Goal: Task Accomplishment & Management: Complete application form

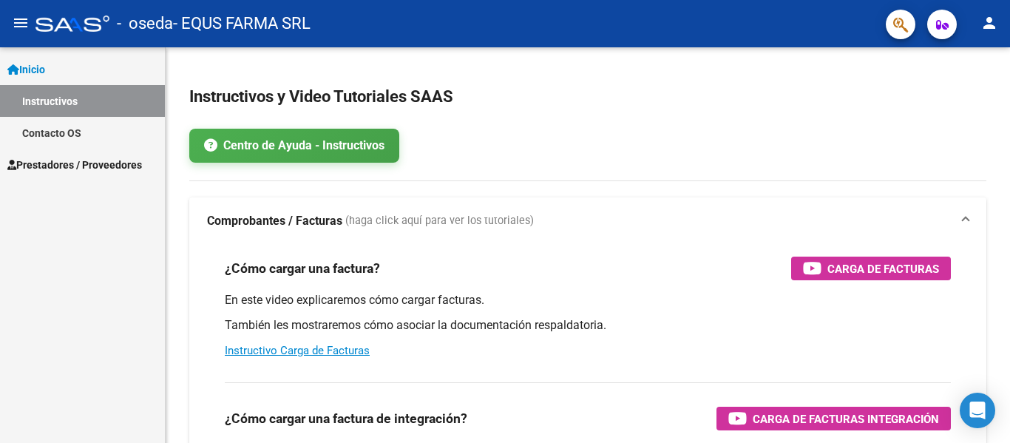
click at [24, 66] on span "Inicio" at bounding box center [26, 69] width 38 height 16
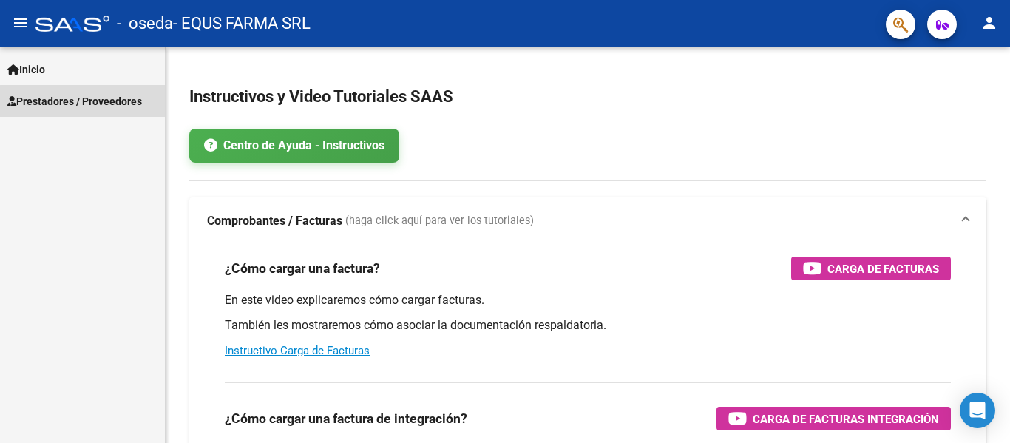
click at [87, 108] on span "Prestadores / Proveedores" at bounding box center [74, 101] width 135 height 16
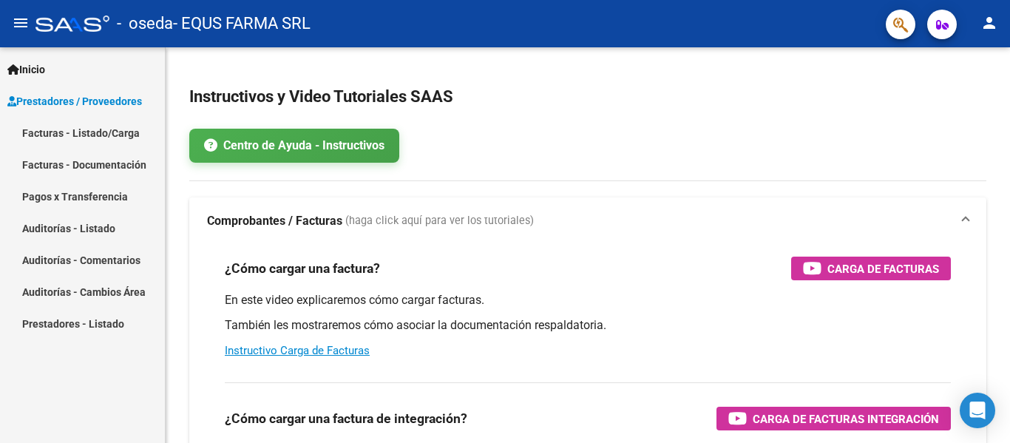
click at [89, 140] on link "Facturas - Listado/Carga" at bounding box center [82, 133] width 165 height 32
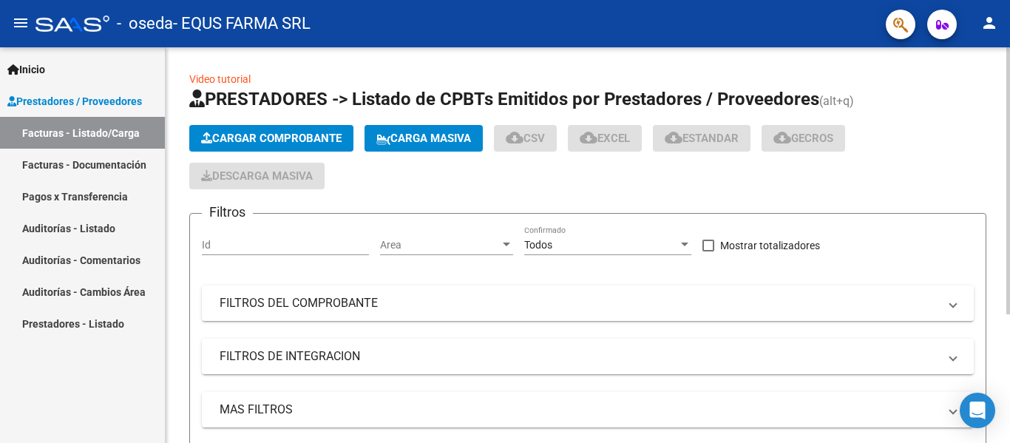
click at [269, 148] on button "Cargar Comprobante" at bounding box center [271, 138] width 164 height 27
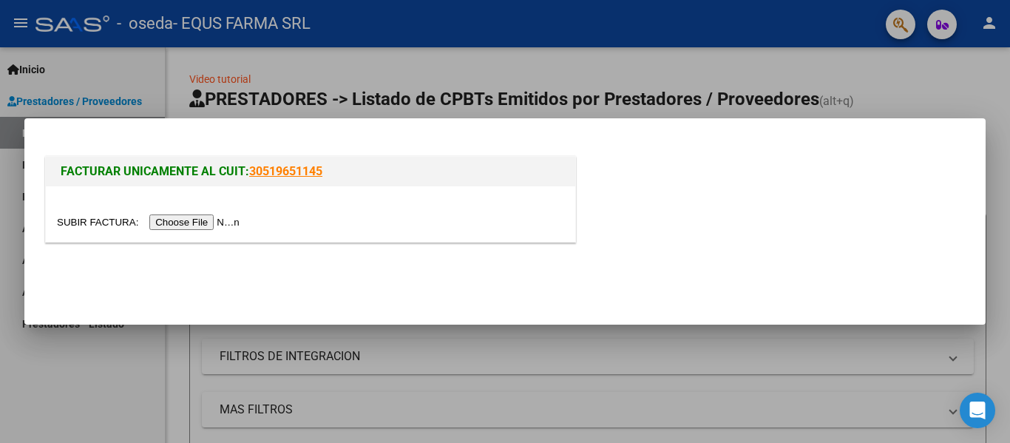
click at [213, 223] on input "file" at bounding box center [150, 222] width 187 height 16
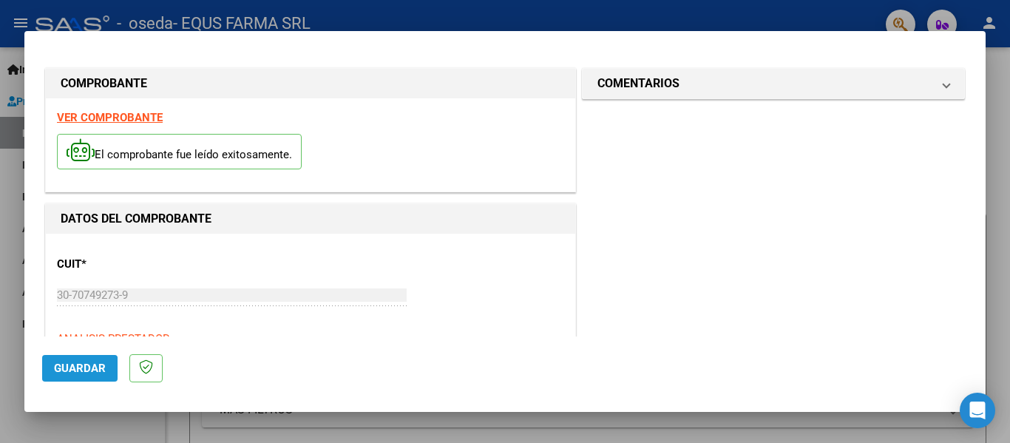
click at [67, 371] on span "Guardar" at bounding box center [80, 368] width 52 height 13
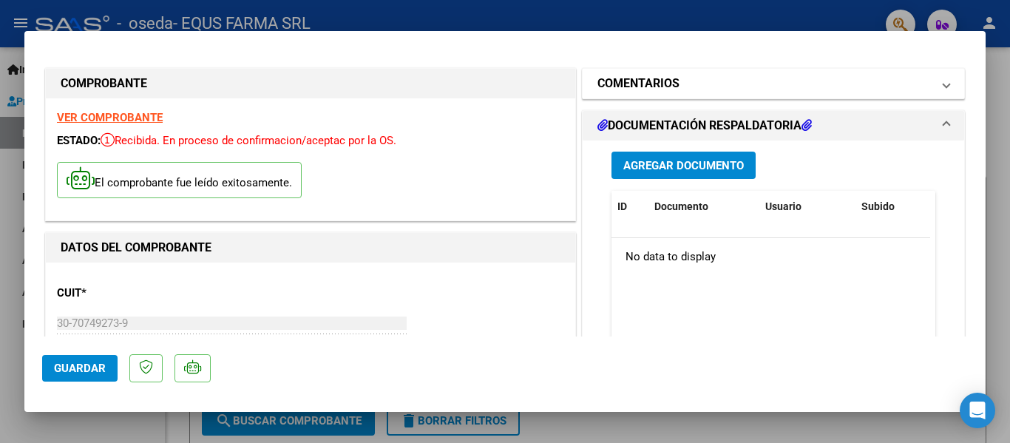
click at [719, 78] on mat-panel-title "COMENTARIOS" at bounding box center [765, 84] width 334 height 18
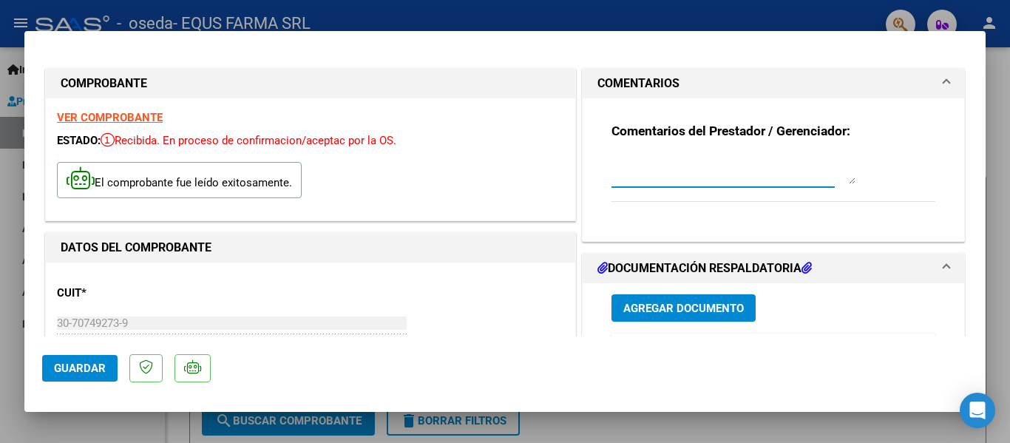
click at [655, 166] on textarea at bounding box center [734, 170] width 244 height 30
type textarea "NO LLEVA TRAZA"
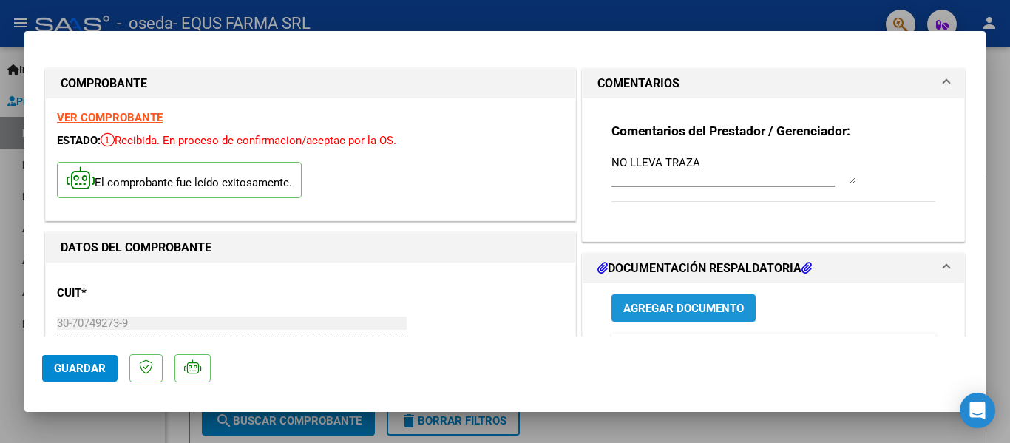
click at [686, 310] on span "Agregar Documento" at bounding box center [684, 308] width 121 height 13
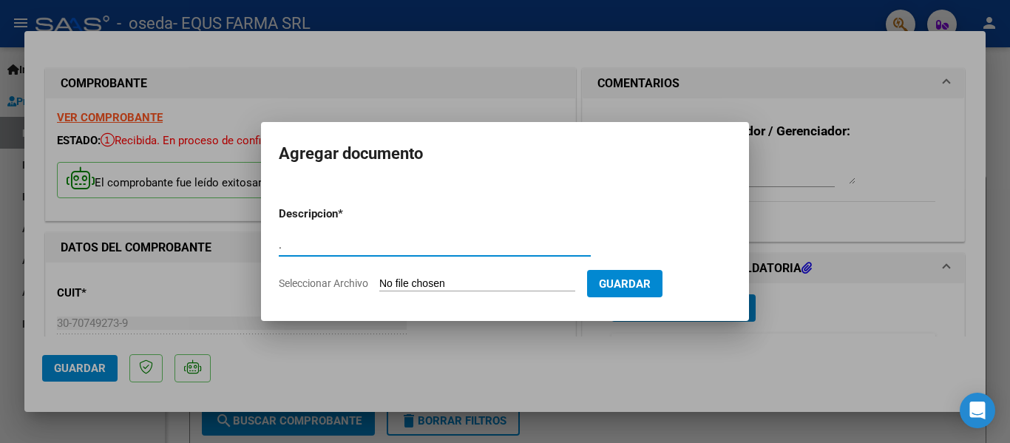
type input "."
click at [379, 277] on input "Seleccionar Archivo" at bounding box center [477, 284] width 196 height 14
type input "C:\fakepath\FACTURA 46984.pdf"
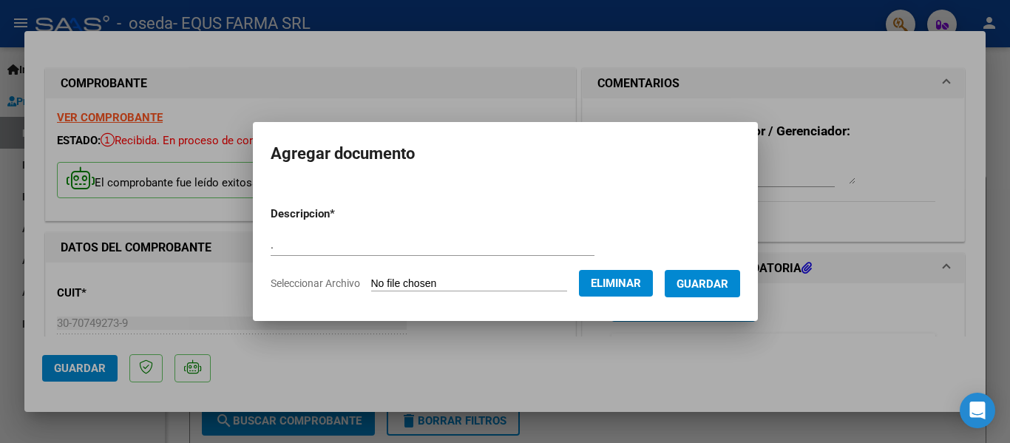
click at [720, 287] on span "Guardar" at bounding box center [703, 283] width 52 height 13
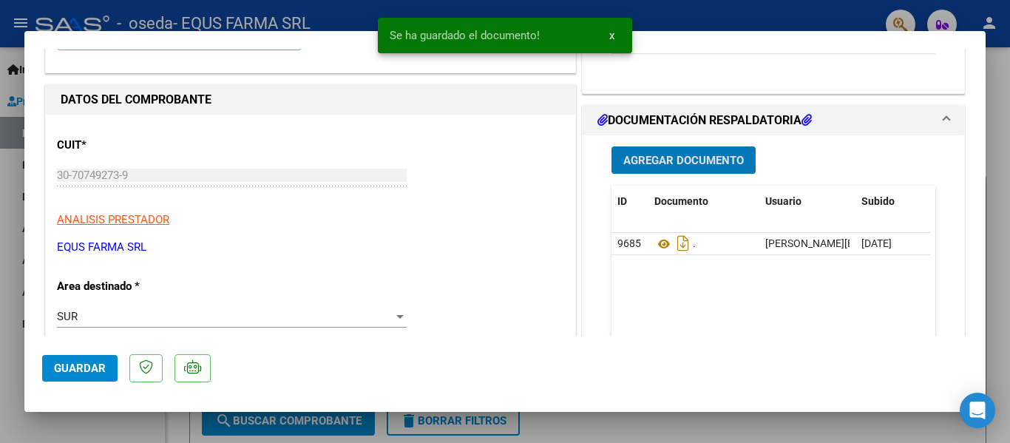
scroll to position [296, 0]
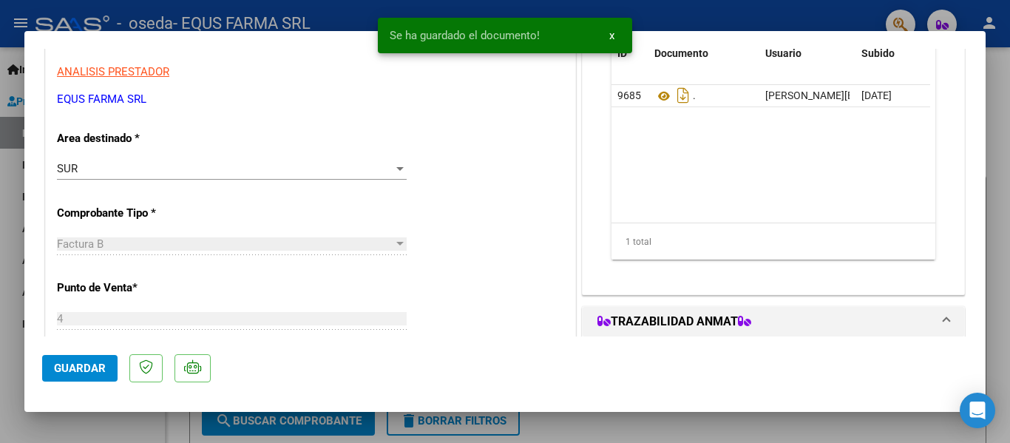
click at [50, 363] on button "Guardar" at bounding box center [79, 368] width 75 height 27
click at [104, 376] on button "Guardar" at bounding box center [79, 368] width 75 height 27
click at [0, 354] on div at bounding box center [505, 221] width 1010 height 443
type input "$ 0,00"
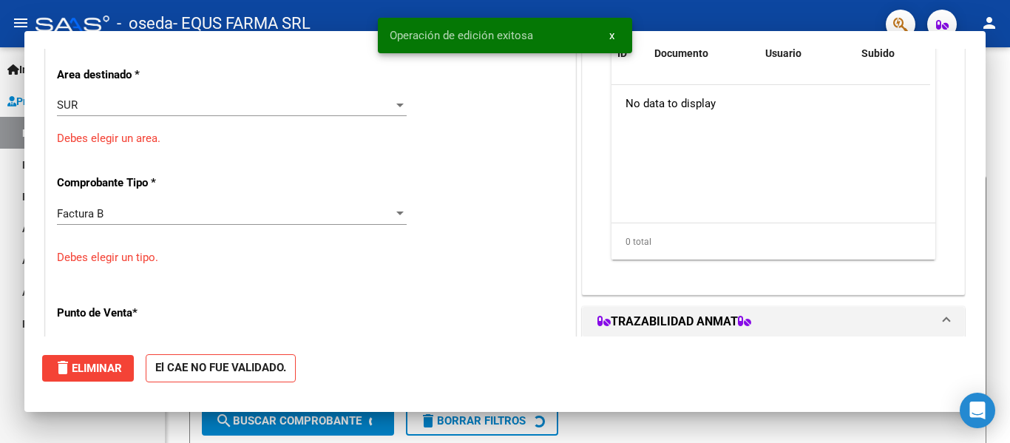
scroll to position [251, 0]
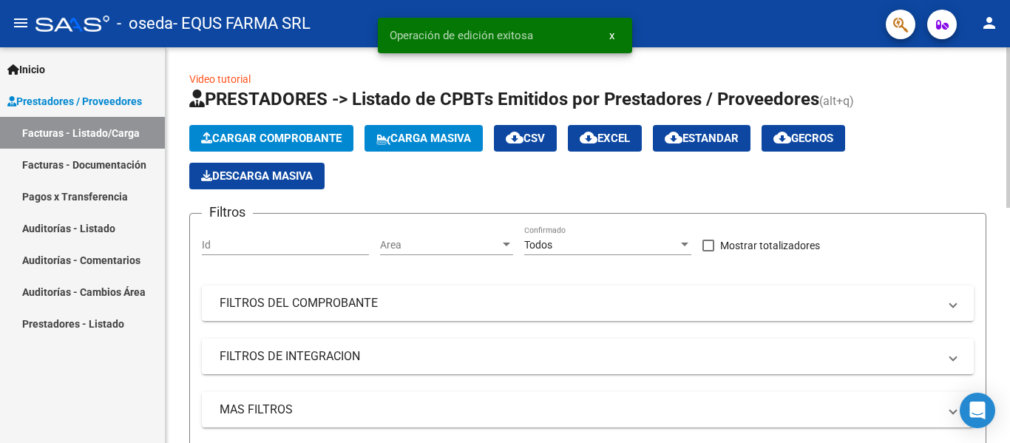
click at [327, 137] on span "Cargar Comprobante" at bounding box center [271, 138] width 141 height 13
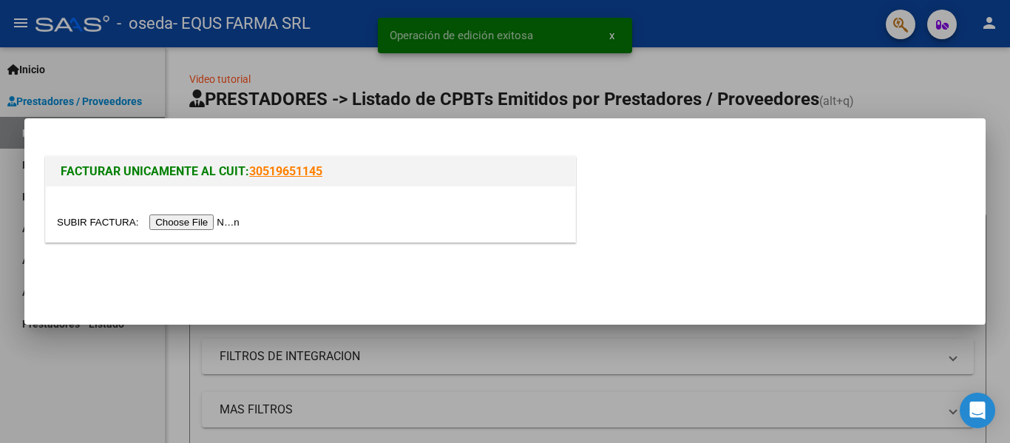
click at [228, 220] on input "file" at bounding box center [150, 222] width 187 height 16
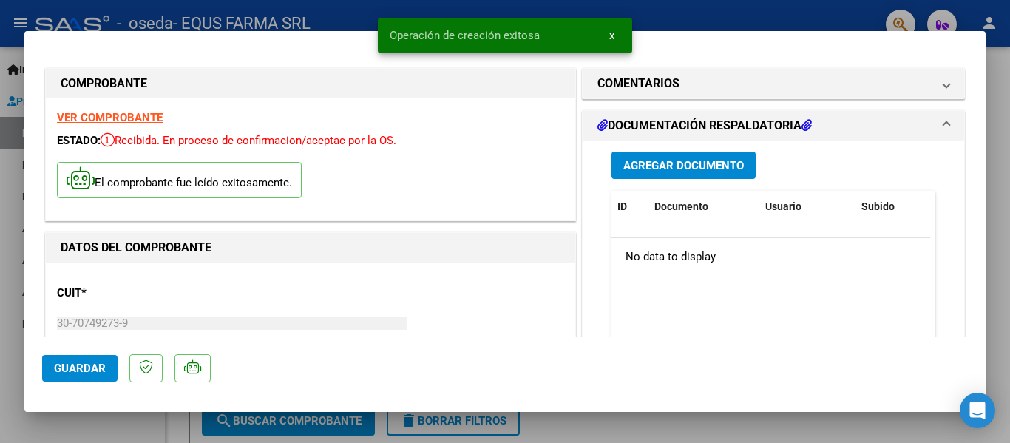
click at [84, 365] on span "Guardar" at bounding box center [80, 368] width 52 height 13
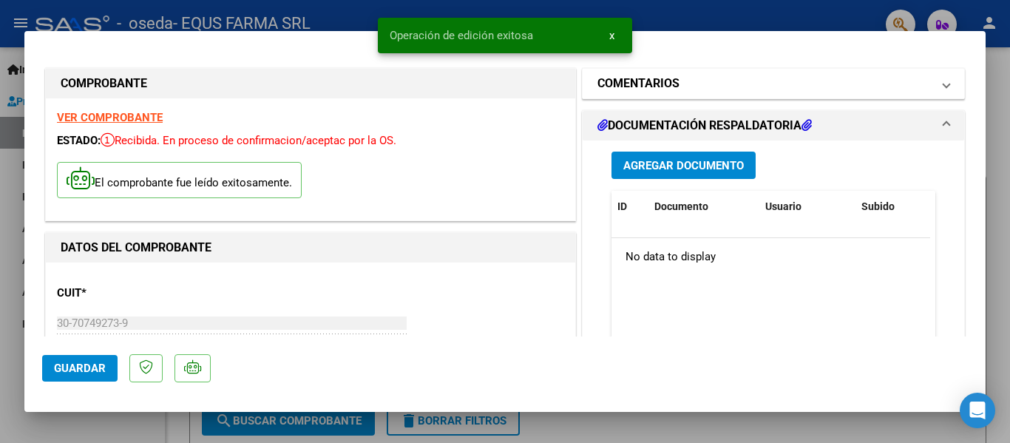
click at [648, 75] on h1 "COMENTARIOS" at bounding box center [639, 84] width 82 height 18
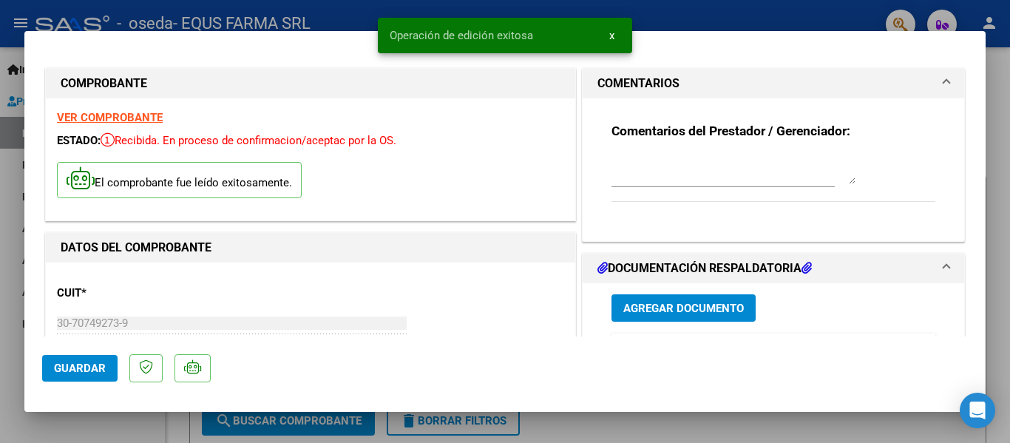
click at [632, 172] on textarea at bounding box center [734, 170] width 244 height 30
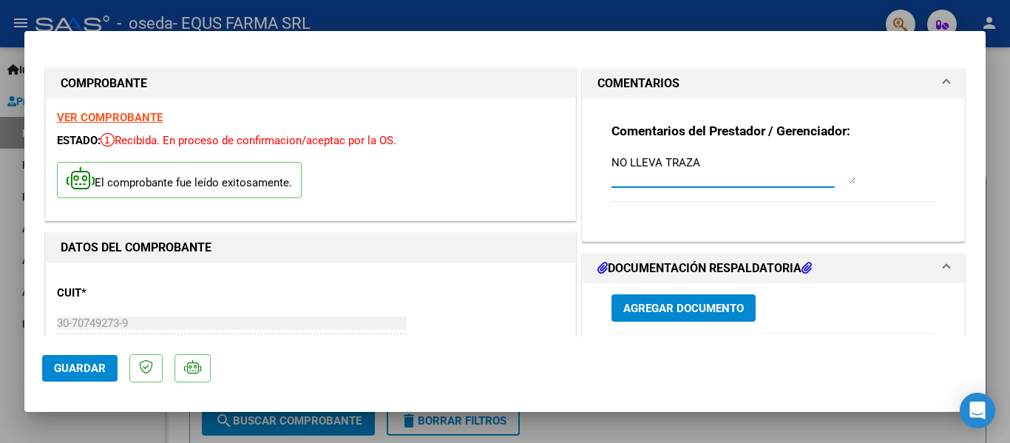
type textarea "NO LLEVA TRAZA"
click at [692, 297] on button "Agregar Documento" at bounding box center [684, 307] width 144 height 27
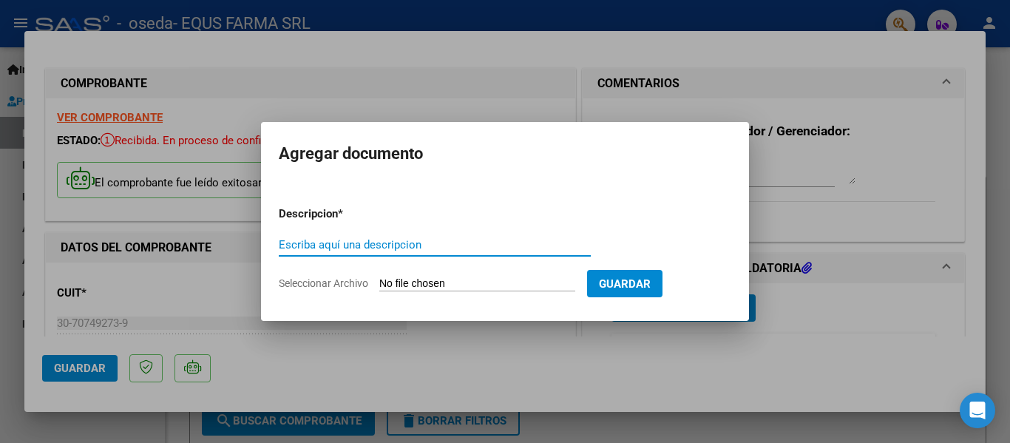
type input "."
click at [379, 277] on input "Seleccionar Archivo" at bounding box center [477, 284] width 196 height 14
type input "C:\fakepath\FACTURA 46985.pdf"
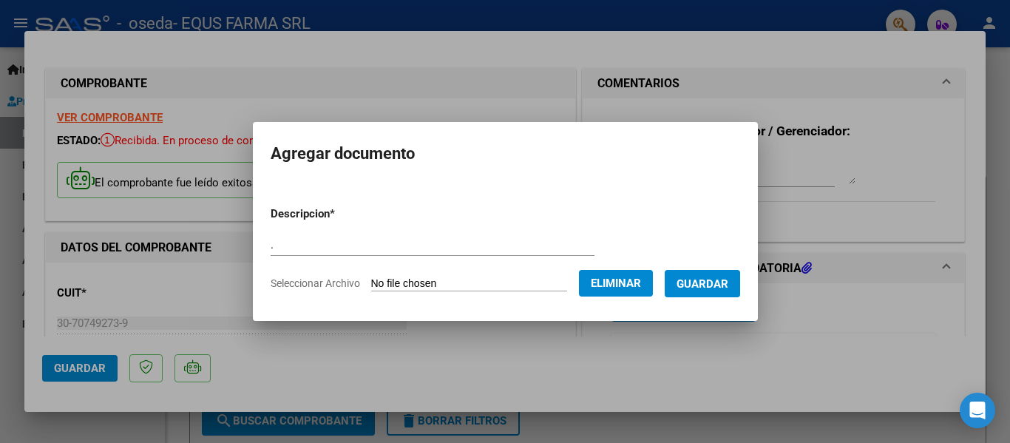
click at [692, 281] on button "Guardar" at bounding box center [702, 283] width 75 height 27
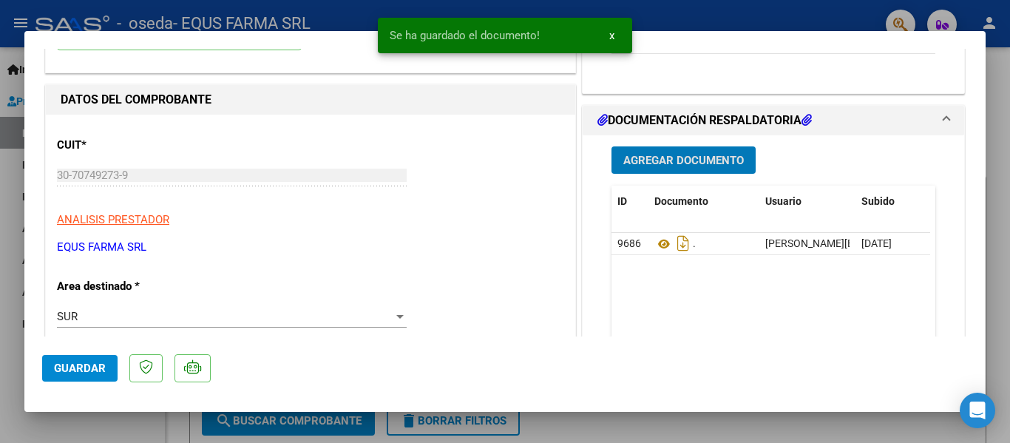
scroll to position [444, 0]
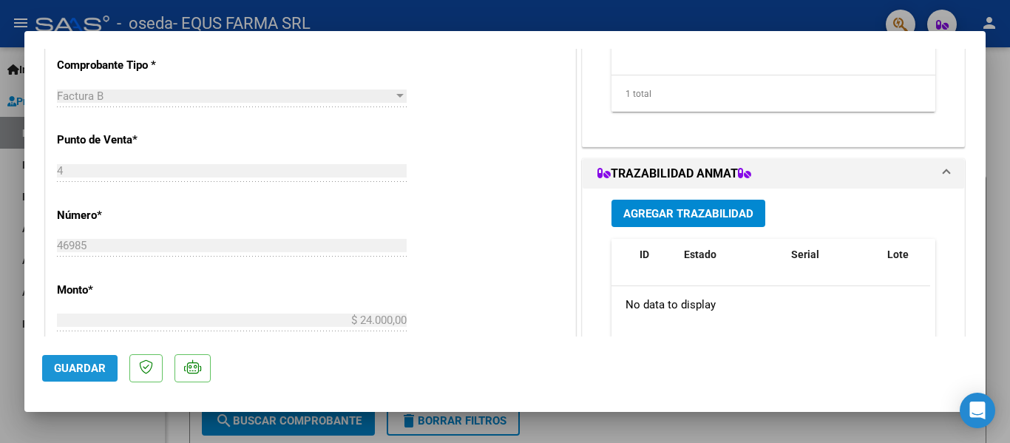
click at [57, 372] on span "Guardar" at bounding box center [80, 368] width 52 height 13
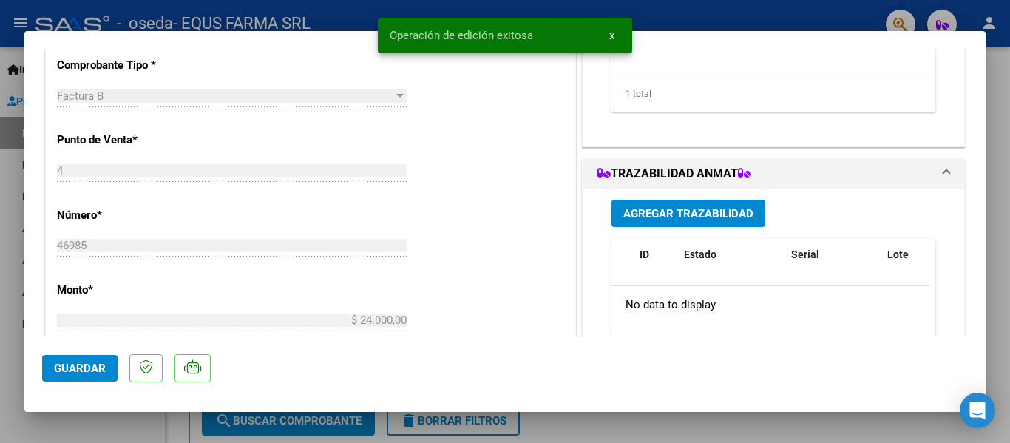
click at [57, 372] on span "Guardar" at bounding box center [80, 368] width 52 height 13
click at [61, 433] on div at bounding box center [505, 221] width 1010 height 443
type input "$ 0,00"
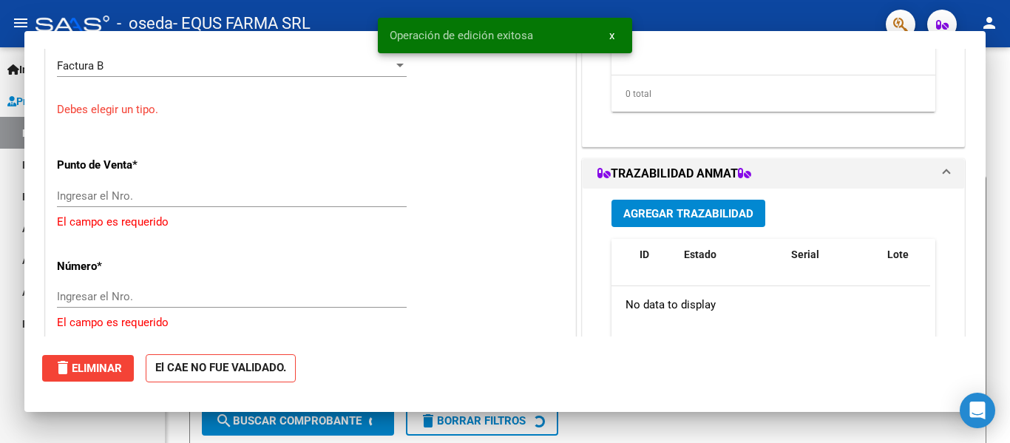
scroll to position [399, 0]
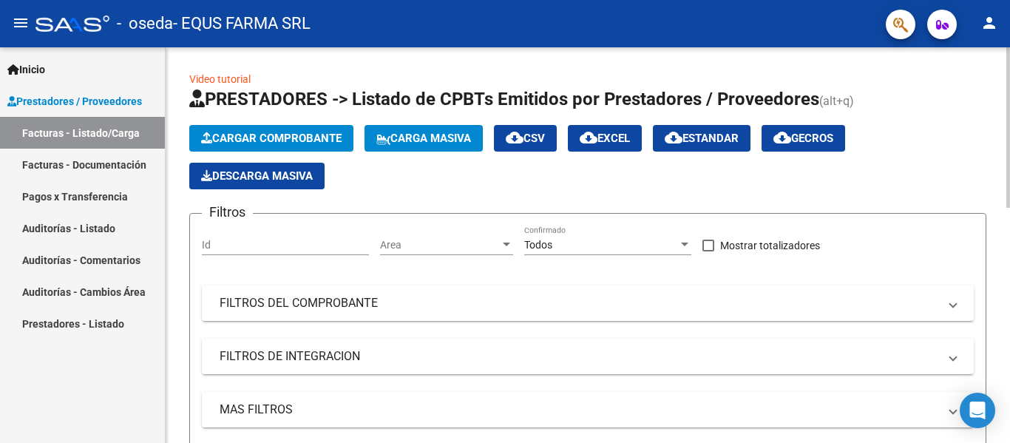
click at [336, 135] on span "Cargar Comprobante" at bounding box center [271, 138] width 141 height 13
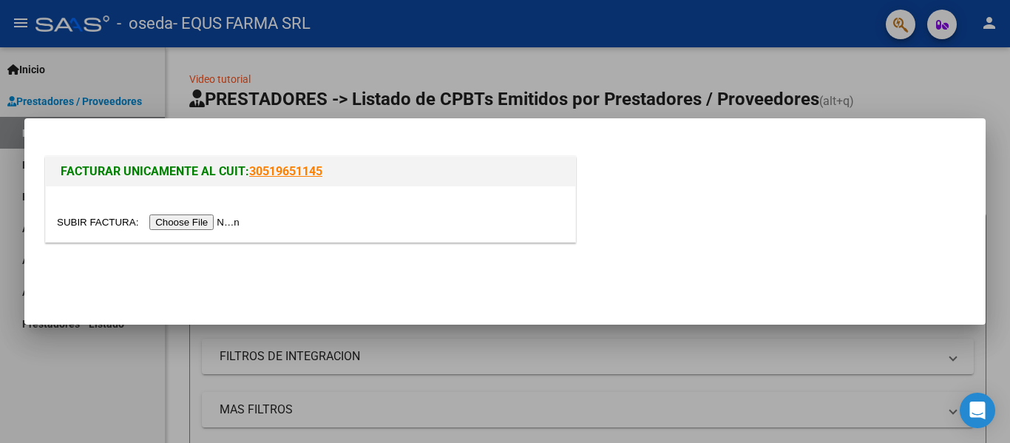
click at [203, 229] on input "file" at bounding box center [150, 222] width 187 height 16
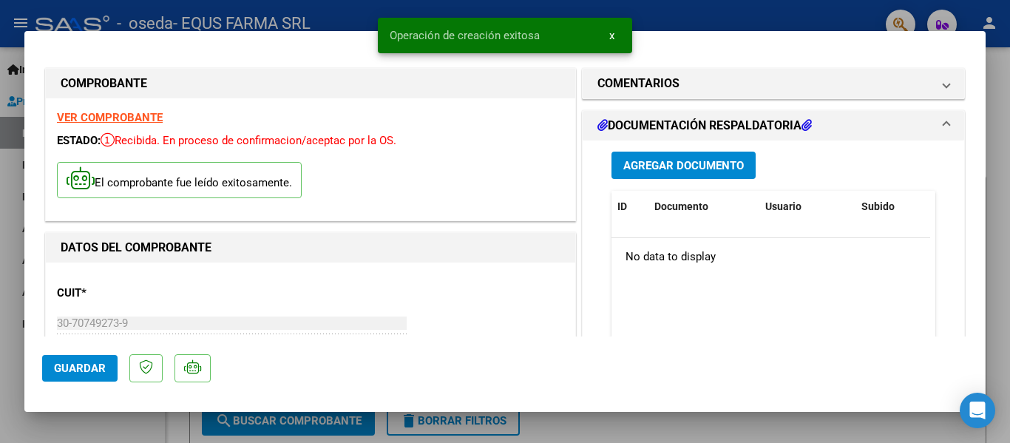
click at [71, 374] on span "Guardar" at bounding box center [80, 368] width 52 height 13
click at [657, 68] on mat-expansion-panel "COMENTARIOS Comentarios del Prestador / Gerenciador:" at bounding box center [773, 83] width 383 height 31
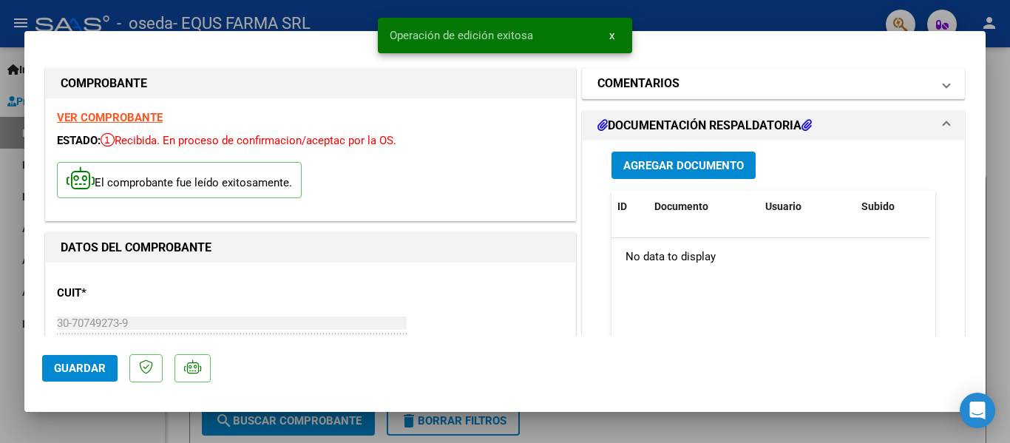
click at [648, 88] on h1 "COMENTARIOS" at bounding box center [639, 84] width 82 height 18
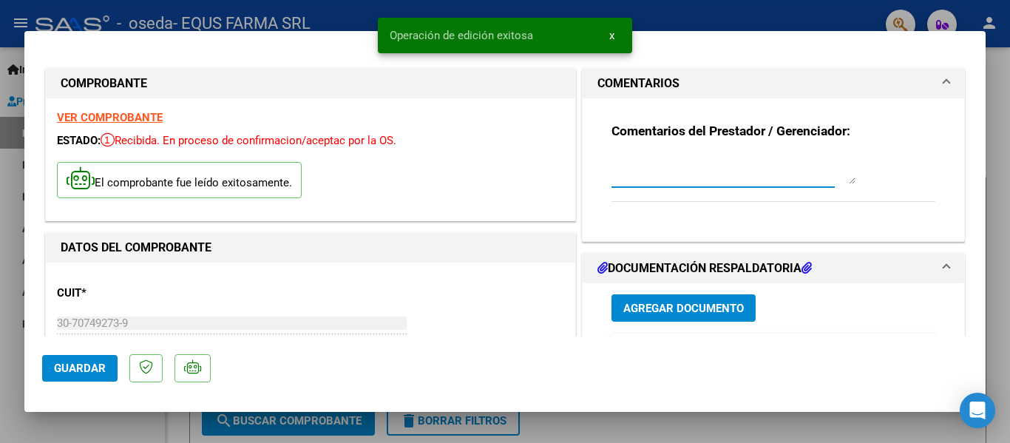
click at [630, 178] on textarea at bounding box center [734, 170] width 244 height 30
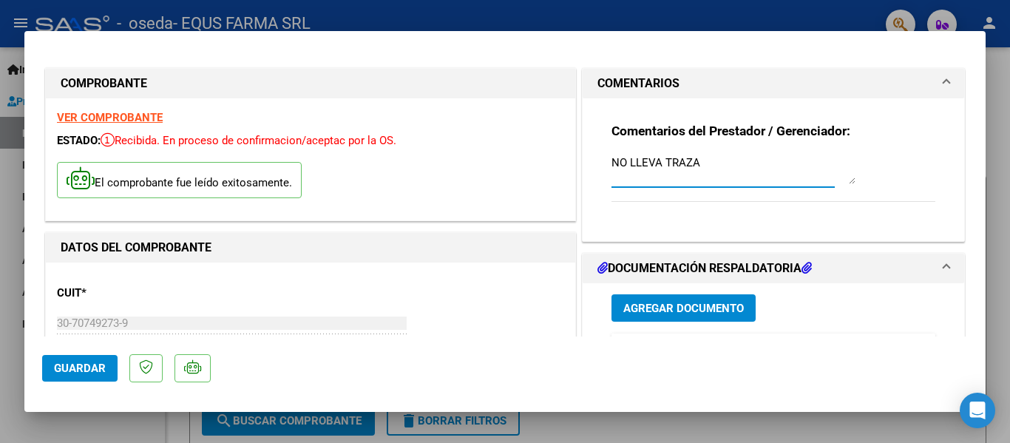
type textarea "NO LLEVA TRAZA"
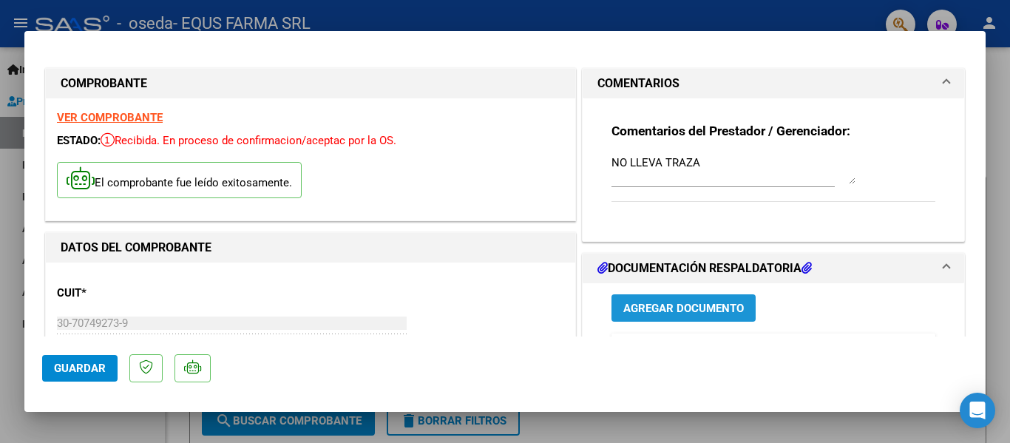
click at [663, 315] on button "Agregar Documento" at bounding box center [684, 307] width 144 height 27
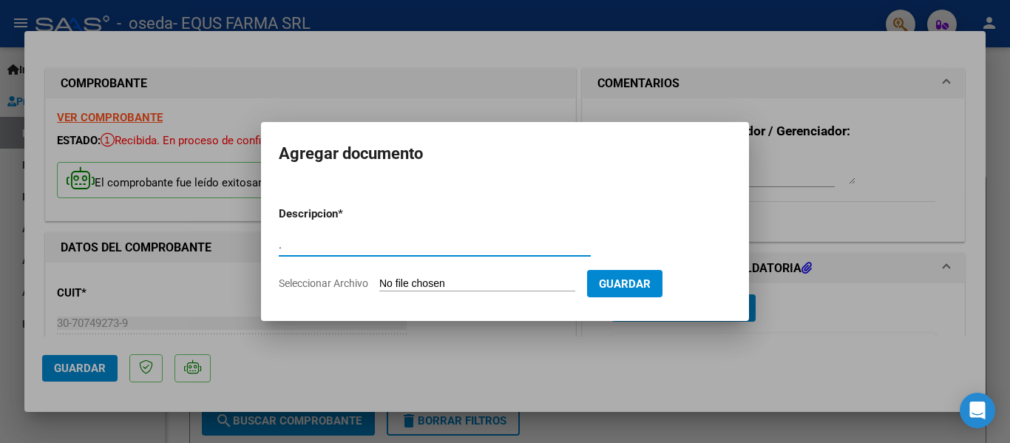
type input "."
click at [379, 277] on input "Seleccionar Archivo" at bounding box center [477, 284] width 196 height 14
type input "C:\fakepath\FACTURA 46986.pdf"
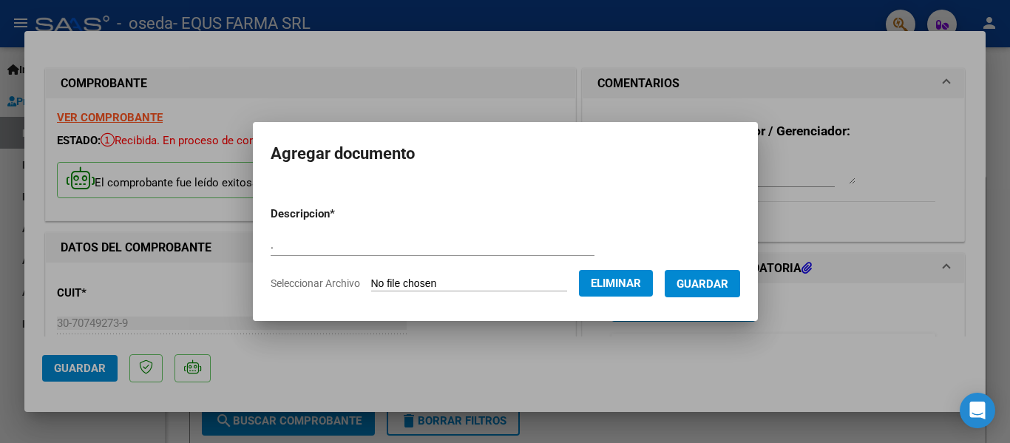
click at [710, 266] on form "Descripcion * . Escriba aquí una descripcion Seleccionar Archivo Eliminar Guard…" at bounding box center [506, 249] width 470 height 108
click at [708, 281] on span "Guardar" at bounding box center [703, 283] width 52 height 13
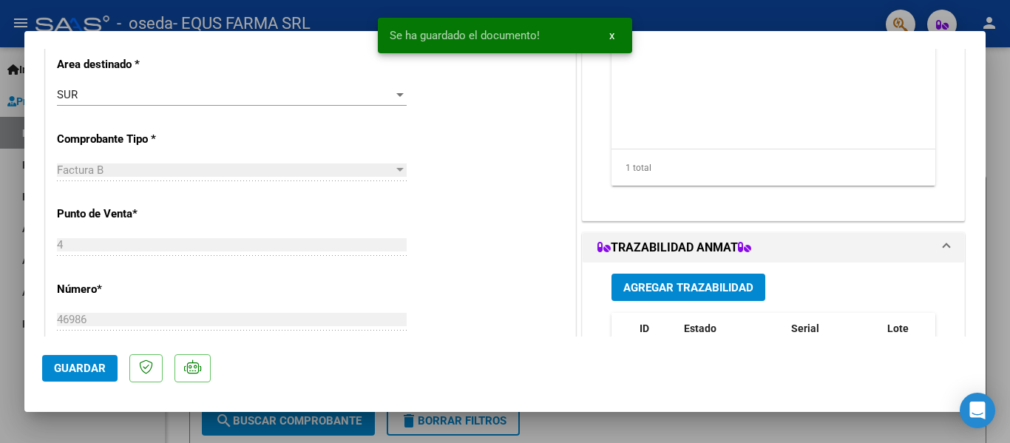
scroll to position [222, 0]
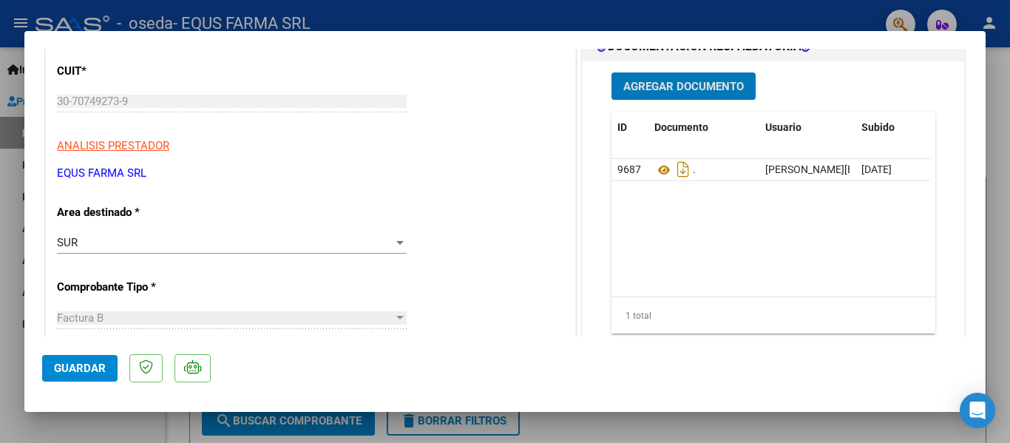
click at [85, 368] on span "Guardar" at bounding box center [80, 368] width 52 height 13
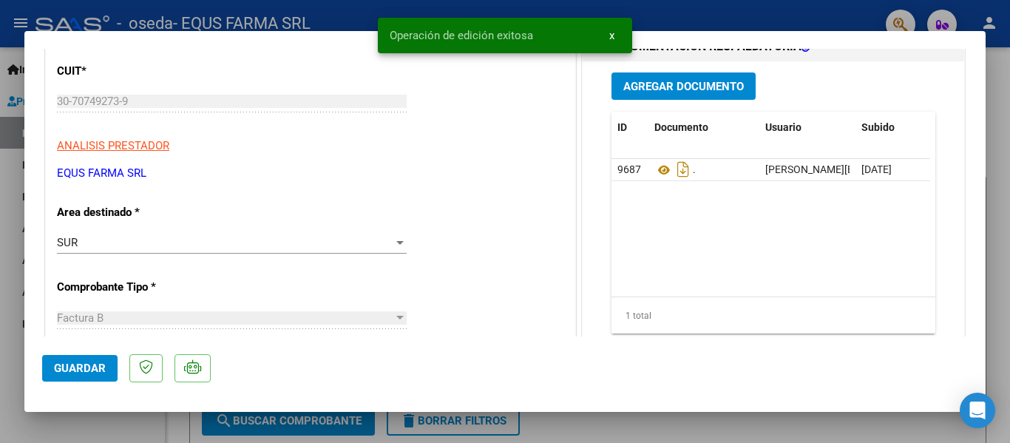
click at [84, 369] on span "Guardar" at bounding box center [80, 368] width 52 height 13
click at [0, 382] on div at bounding box center [505, 221] width 1010 height 443
type input "$ 0,00"
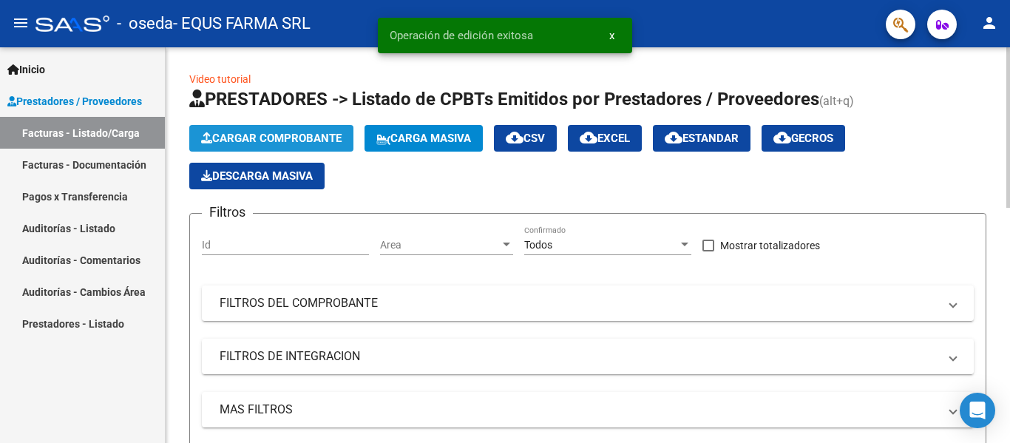
click at [259, 135] on span "Cargar Comprobante" at bounding box center [271, 138] width 141 height 13
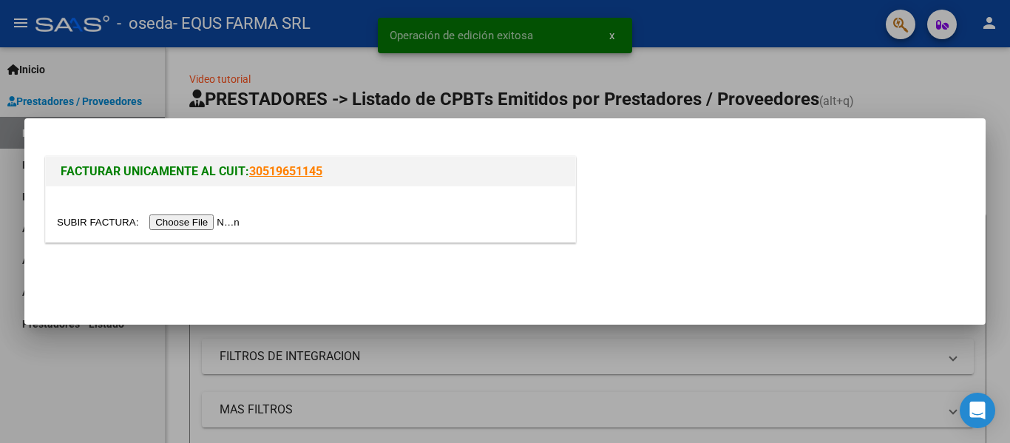
click at [238, 215] on input "file" at bounding box center [150, 222] width 187 height 16
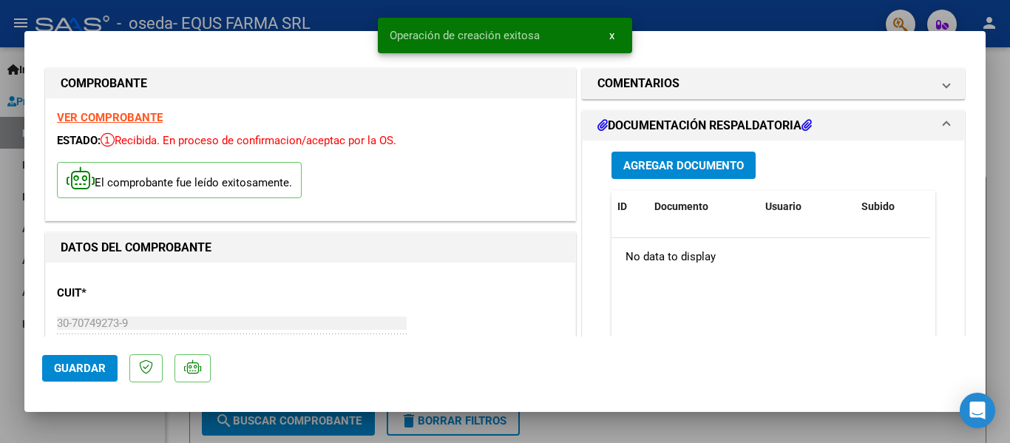
click at [83, 373] on span "Guardar" at bounding box center [80, 368] width 52 height 13
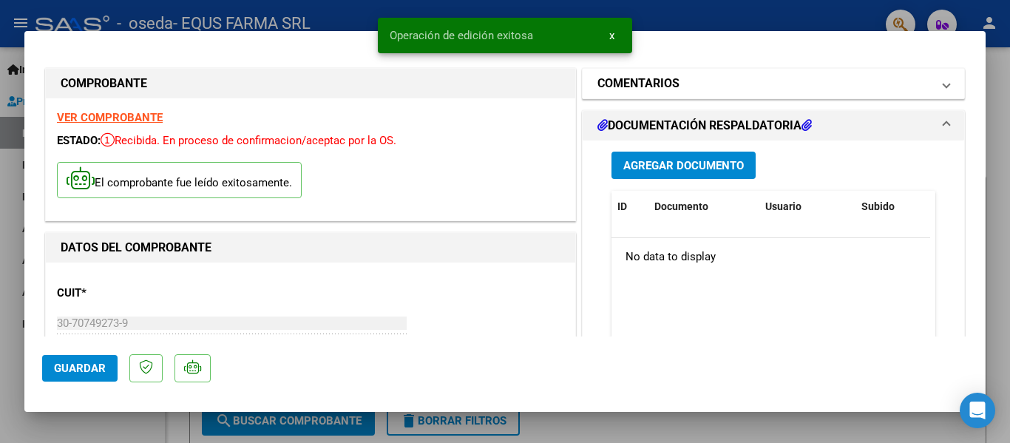
click at [670, 91] on h1 "COMENTARIOS" at bounding box center [639, 84] width 82 height 18
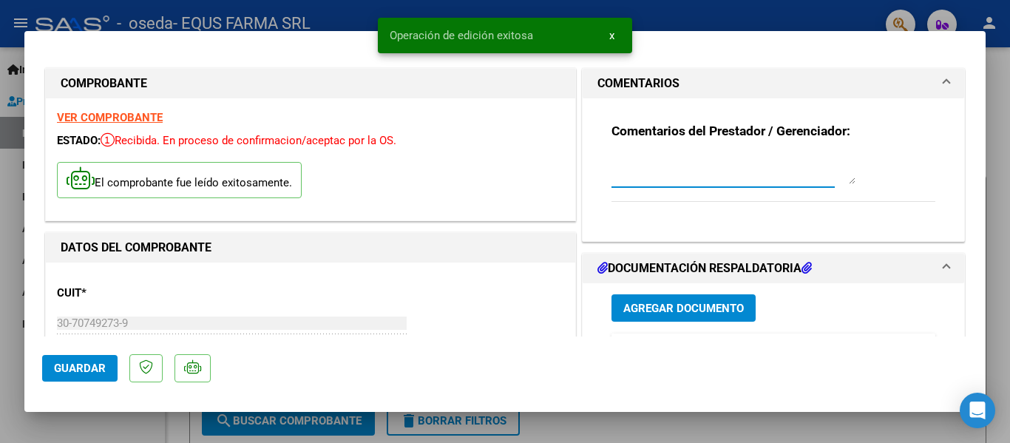
click at [663, 157] on textarea at bounding box center [734, 170] width 244 height 30
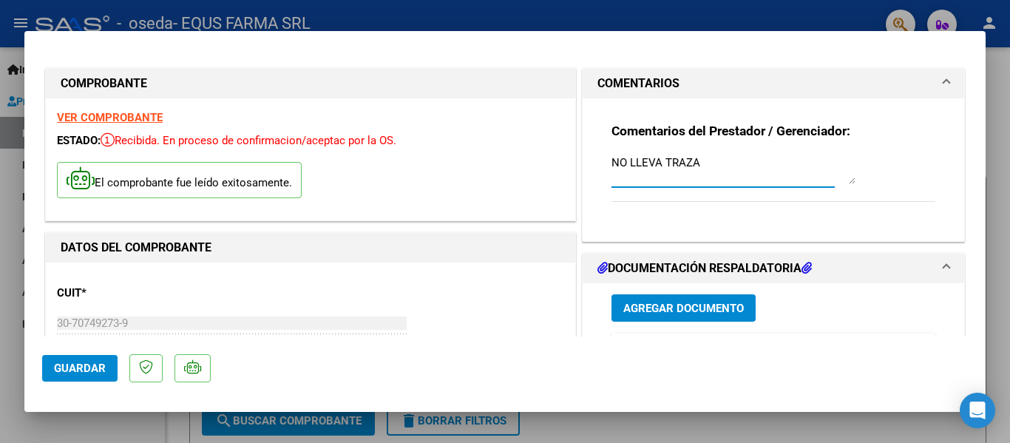
type textarea "NO LLEVA TRAZA"
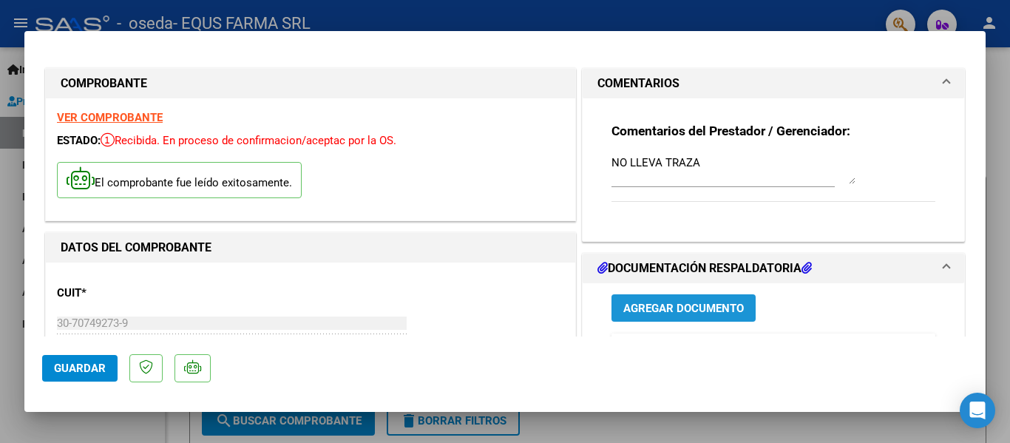
click at [693, 311] on span "Agregar Documento" at bounding box center [684, 308] width 121 height 13
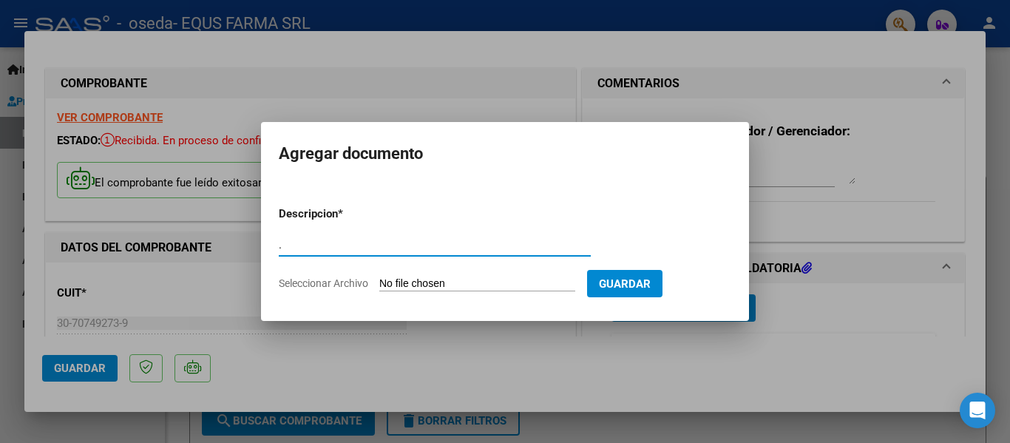
type input "."
click at [379, 277] on input "Seleccionar Archivo" at bounding box center [477, 284] width 196 height 14
type input "C:\fakepath\FACTURA 46987.pdf"
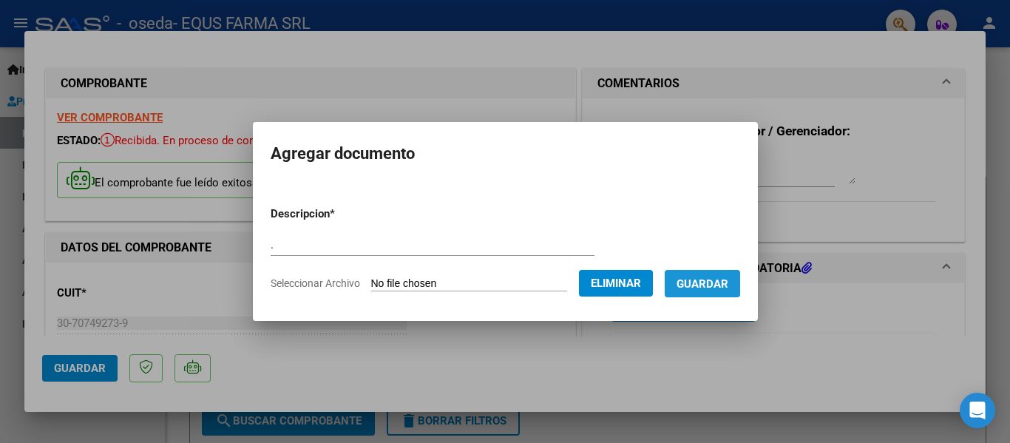
click at [697, 286] on span "Guardar" at bounding box center [703, 283] width 52 height 13
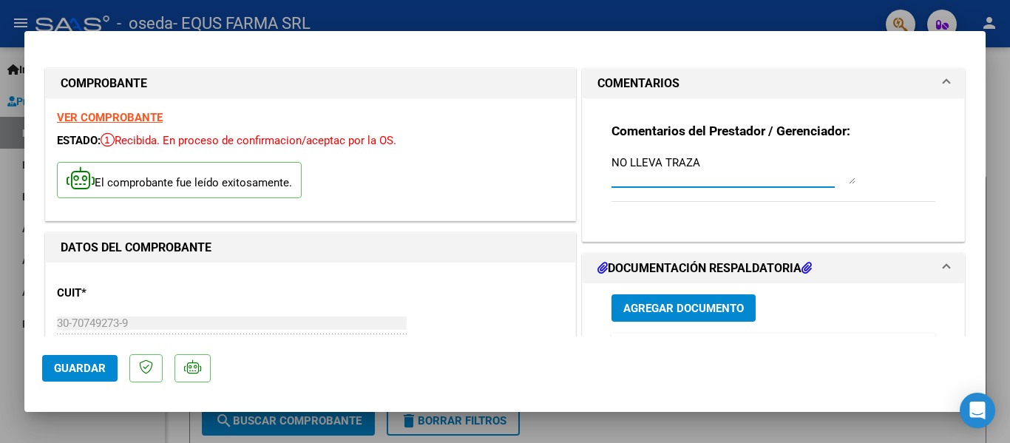
drag, startPoint x: 724, startPoint y: 174, endPoint x: 544, endPoint y: 162, distance: 180.9
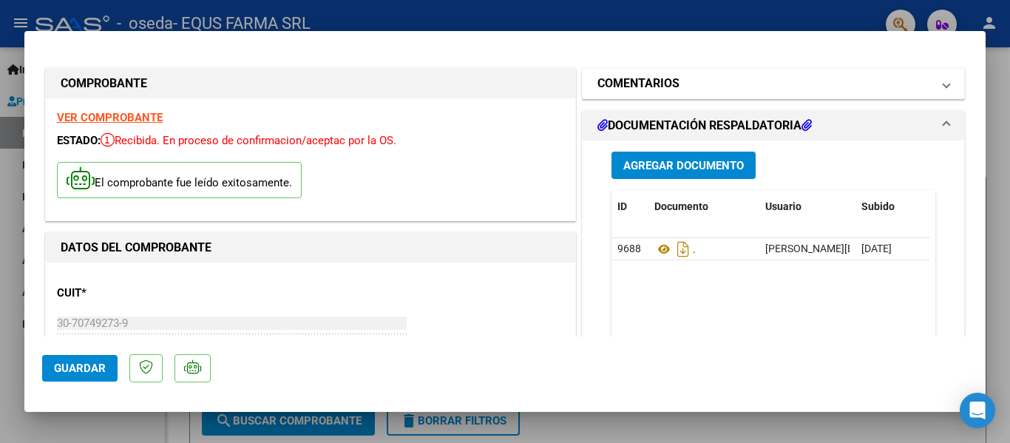
click at [678, 84] on mat-panel-title "COMENTARIOS" at bounding box center [765, 84] width 334 height 18
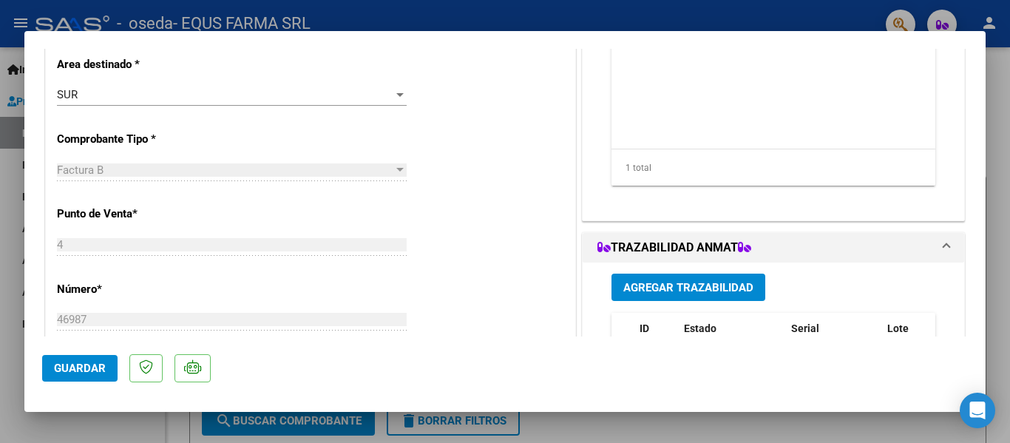
scroll to position [444, 0]
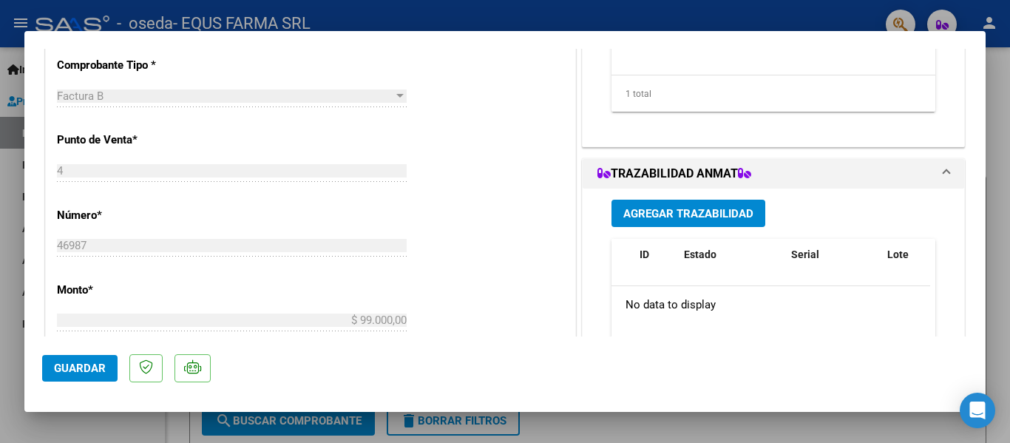
click at [709, 209] on span "Agregar Trazabilidad" at bounding box center [689, 213] width 130 height 13
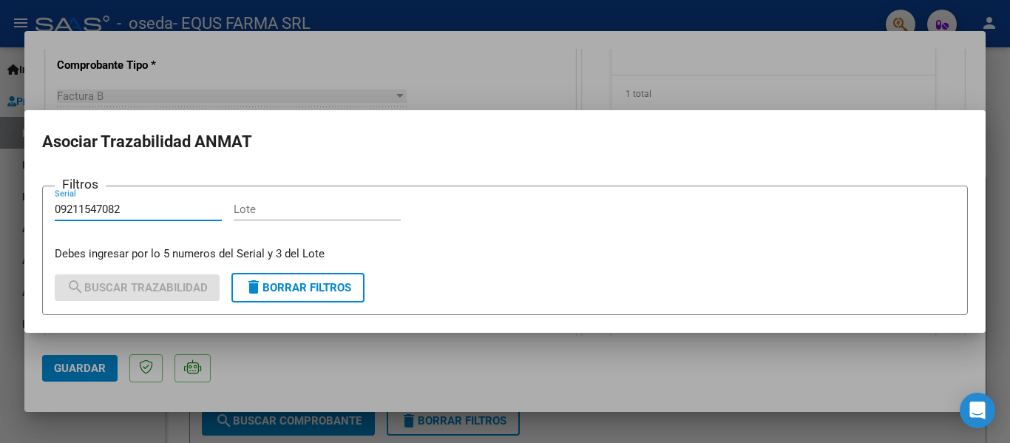
type input "09211547082"
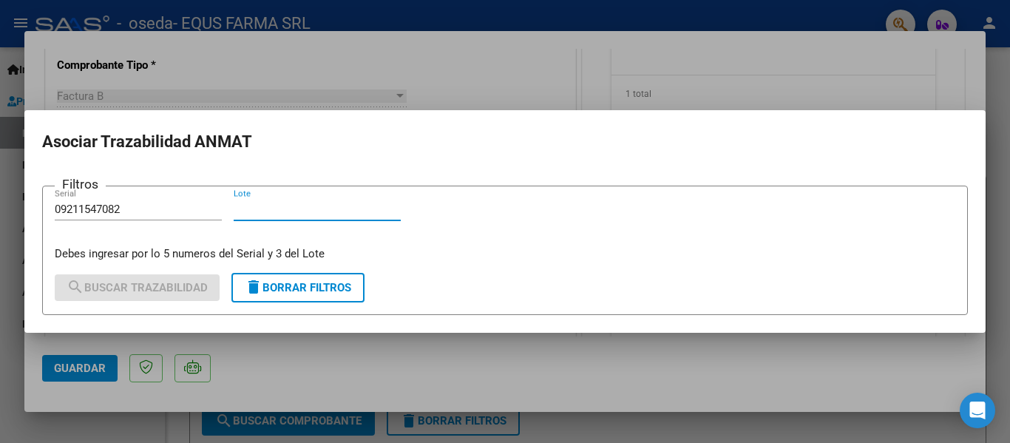
click at [271, 203] on input "Lote" at bounding box center [317, 209] width 167 height 13
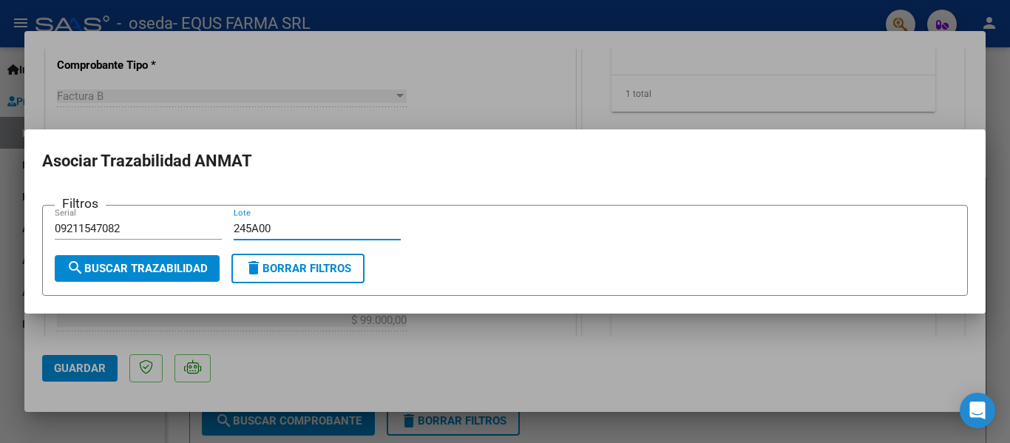
type input "245A00"
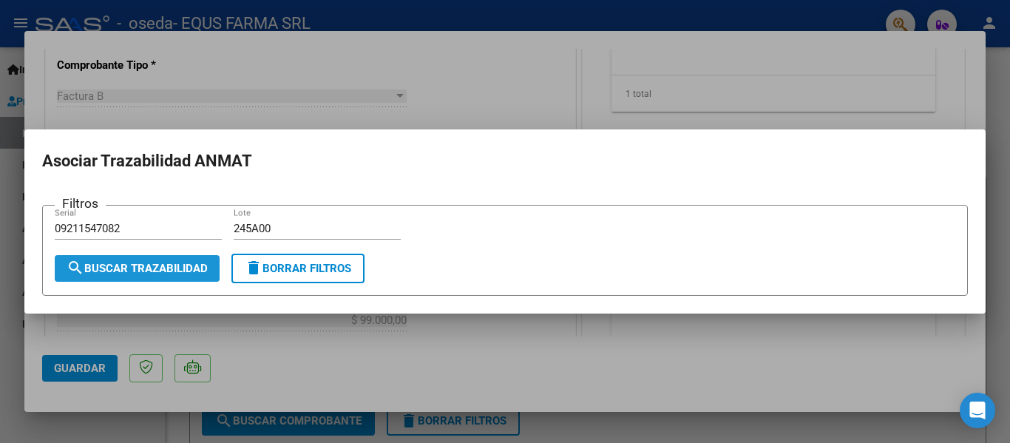
click at [164, 256] on button "search Buscar Trazabilidad" at bounding box center [137, 268] width 165 height 27
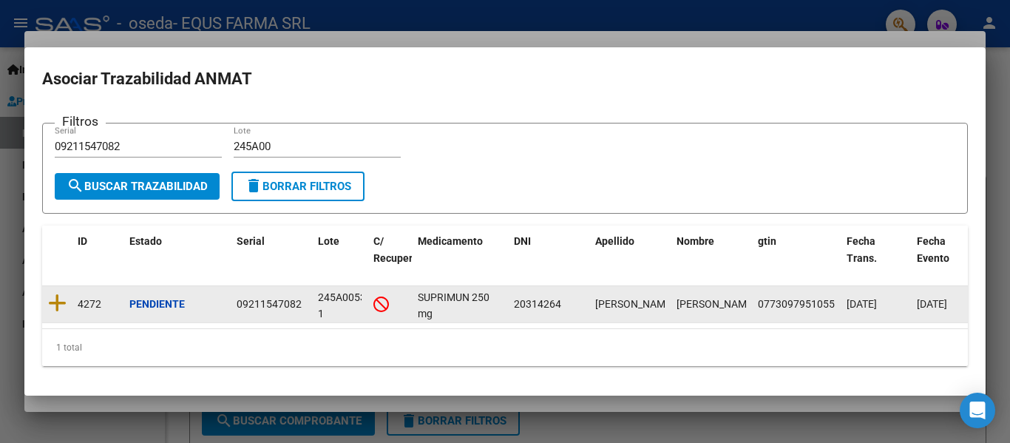
click at [46, 293] on datatable-body-cell at bounding box center [57, 304] width 30 height 36
click at [59, 300] on icon at bounding box center [57, 303] width 18 height 21
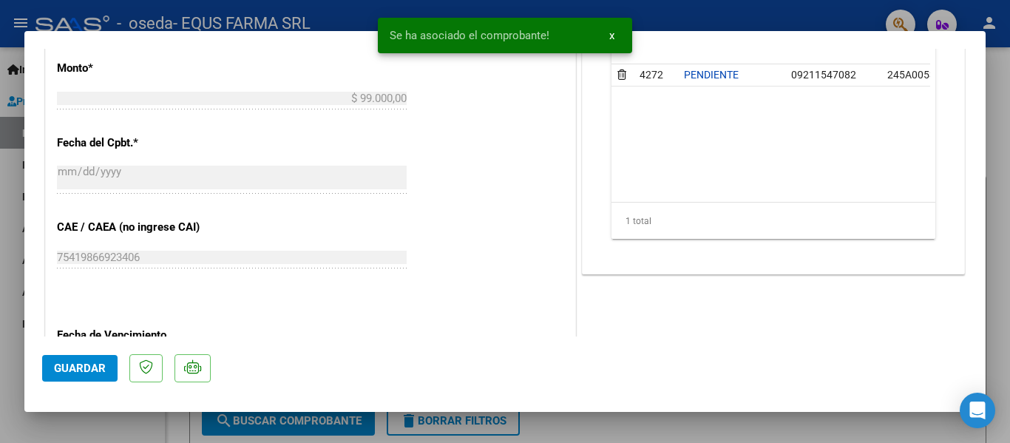
scroll to position [888, 0]
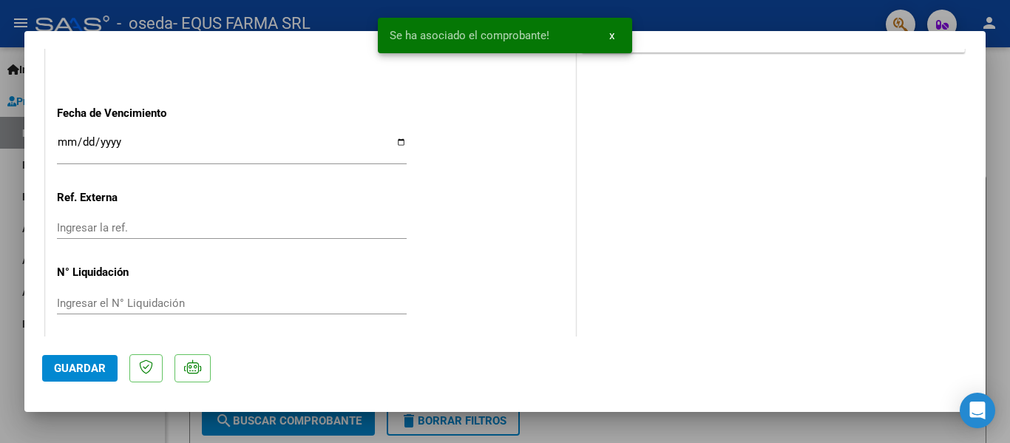
click at [84, 367] on span "Guardar" at bounding box center [80, 368] width 52 height 13
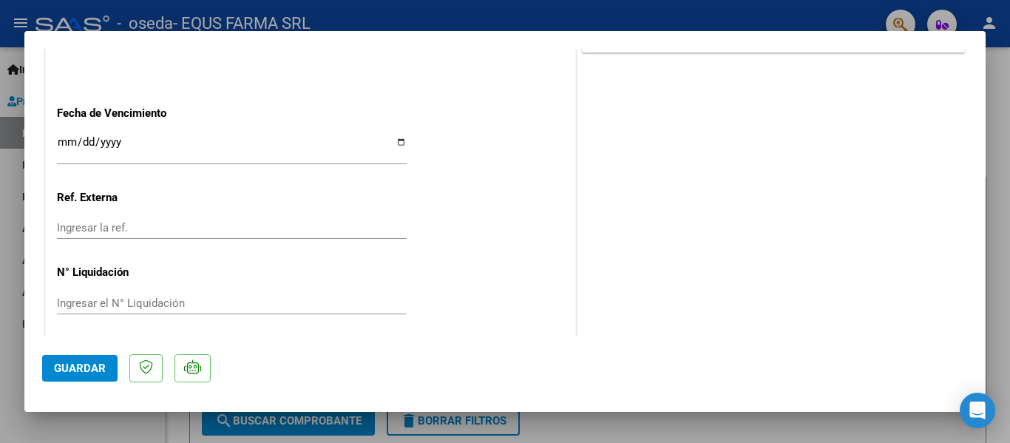
click at [89, 375] on span "Guardar" at bounding box center [80, 368] width 52 height 13
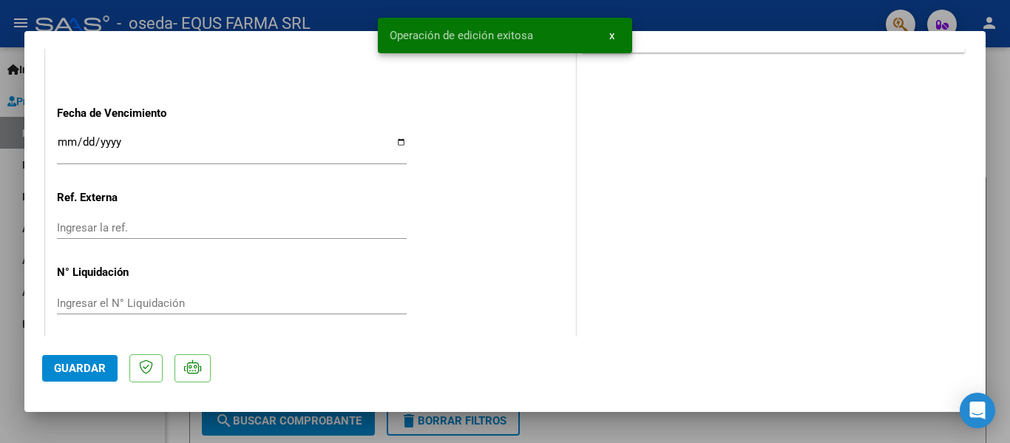
click at [0, 320] on div at bounding box center [505, 221] width 1010 height 443
type input "$ 0,00"
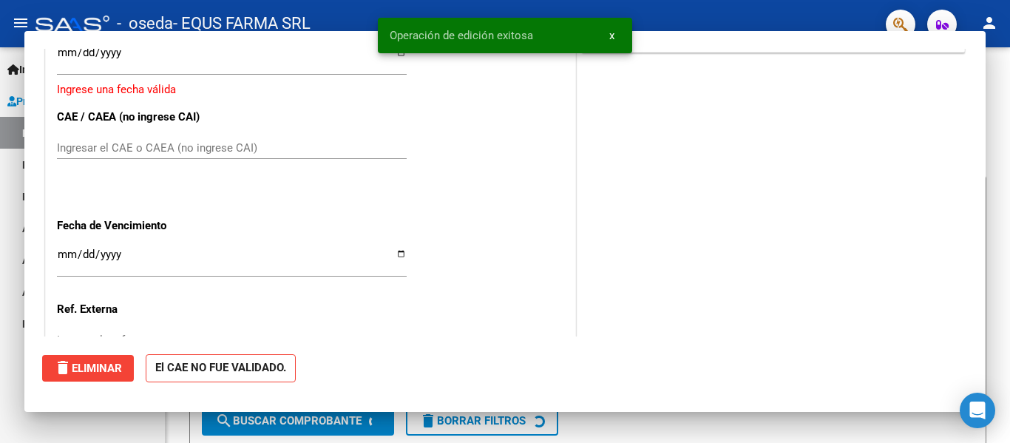
scroll to position [0, 0]
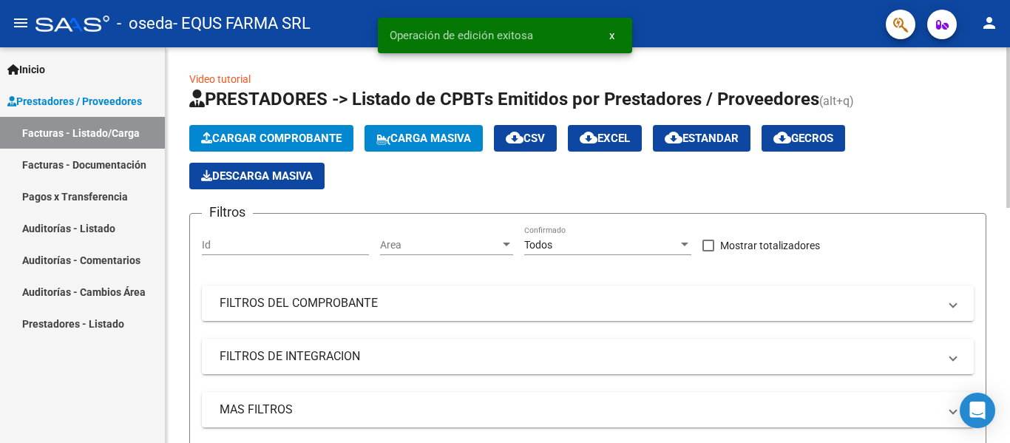
click at [286, 141] on span "Cargar Comprobante" at bounding box center [271, 138] width 141 height 13
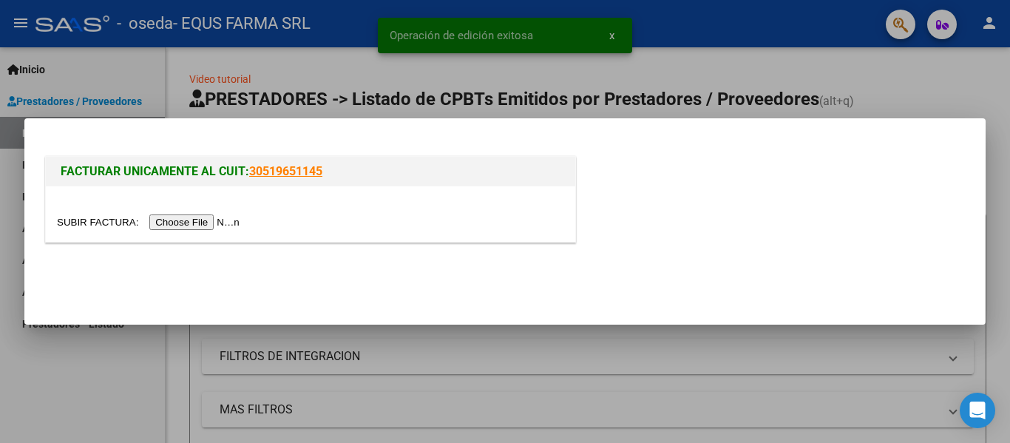
click at [229, 226] on input "file" at bounding box center [150, 222] width 187 height 16
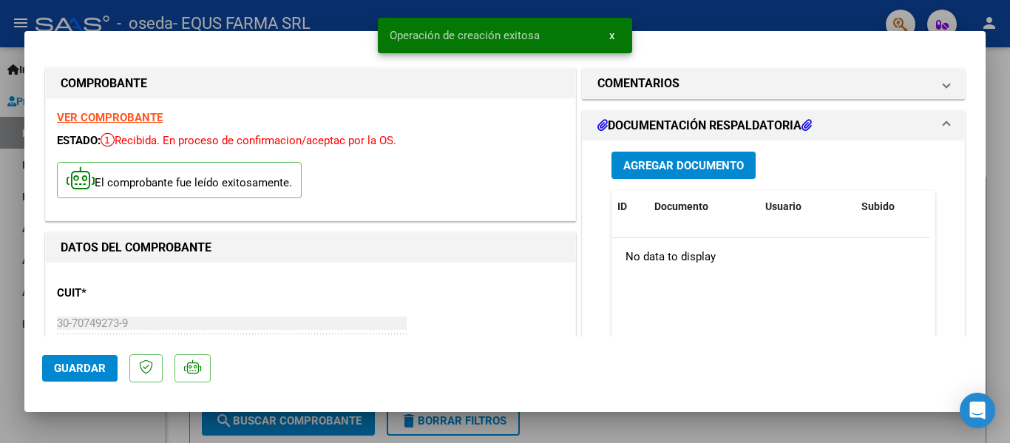
click at [78, 372] on span "Guardar" at bounding box center [80, 368] width 52 height 13
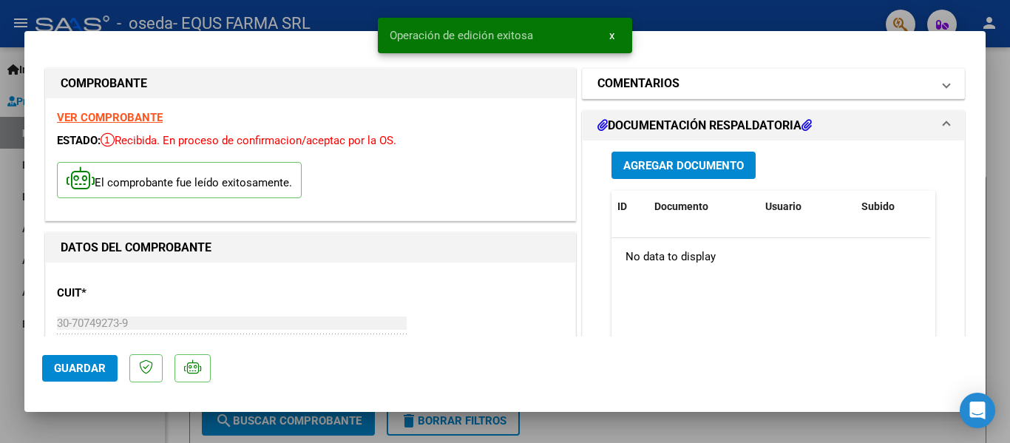
click at [680, 70] on mat-expansion-panel-header "COMENTARIOS" at bounding box center [774, 84] width 382 height 30
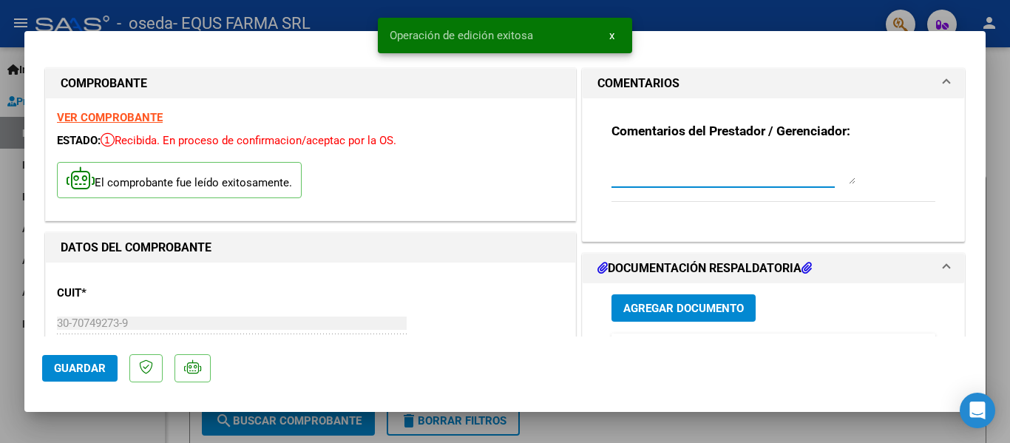
click at [676, 181] on textarea at bounding box center [734, 170] width 244 height 30
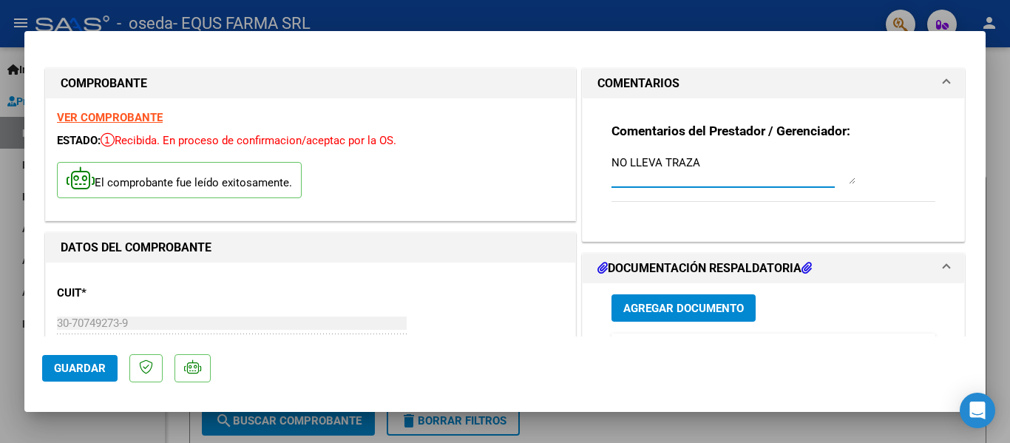
type textarea "NO LLEVA TRAZA"
click at [725, 312] on span "Agregar Documento" at bounding box center [684, 308] width 121 height 13
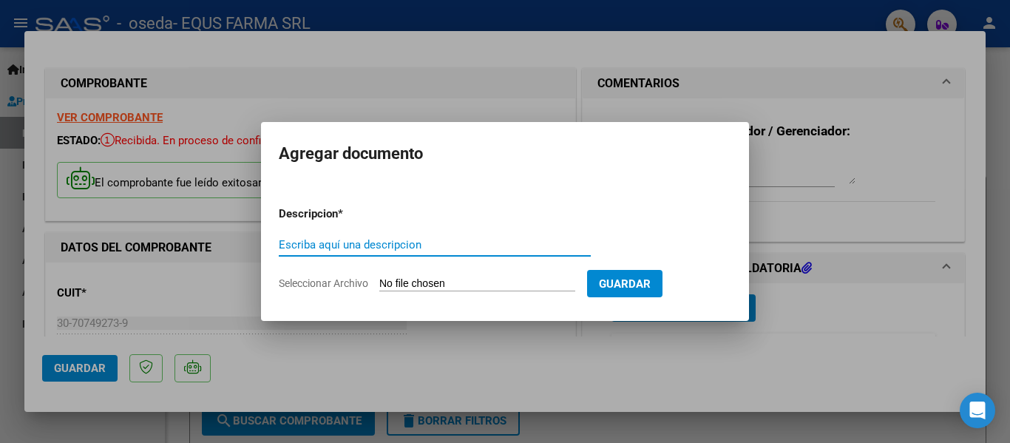
type input "."
click at [379, 277] on input "Seleccionar Archivo" at bounding box center [477, 284] width 196 height 14
type input "C:\fakepath\FACTURA 46988.pdf"
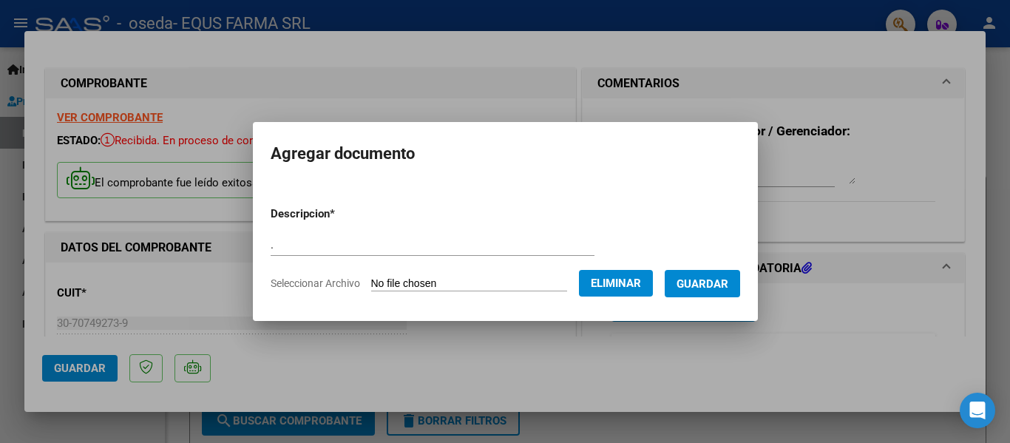
click at [709, 284] on span "Guardar" at bounding box center [703, 283] width 52 height 13
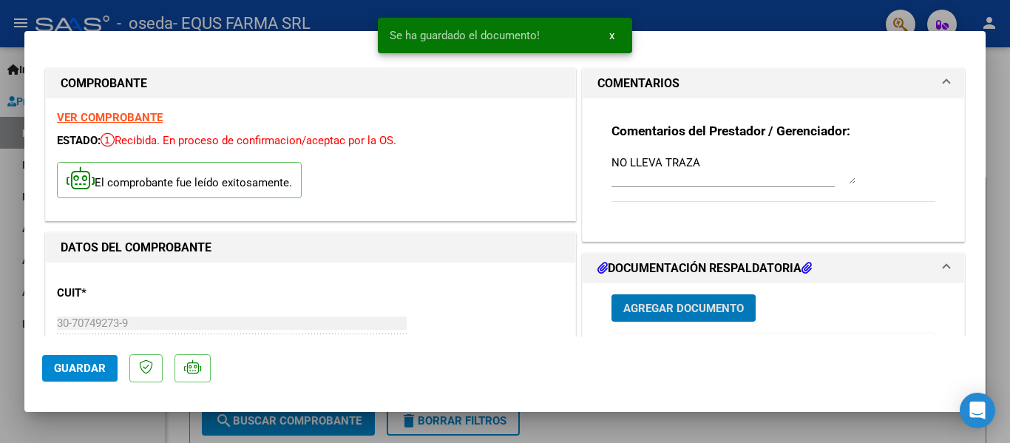
click at [82, 371] on span "Guardar" at bounding box center [80, 368] width 52 height 13
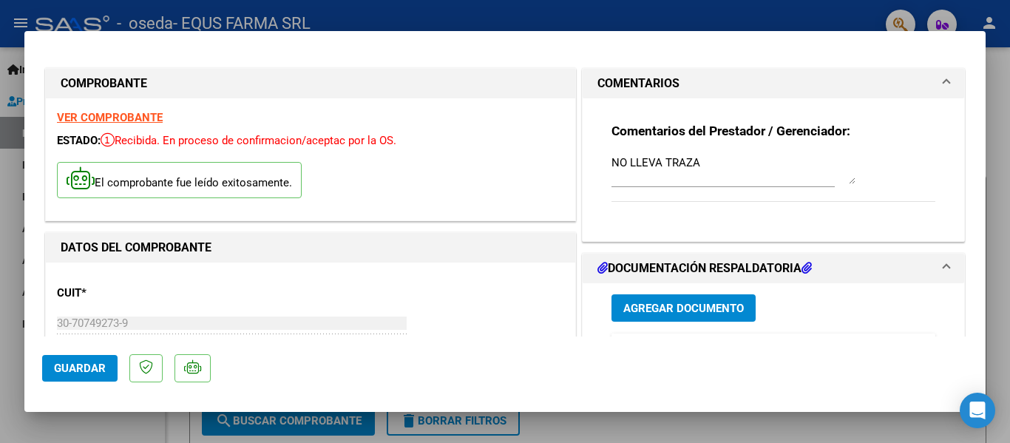
click at [90, 370] on span "Guardar" at bounding box center [80, 368] width 52 height 13
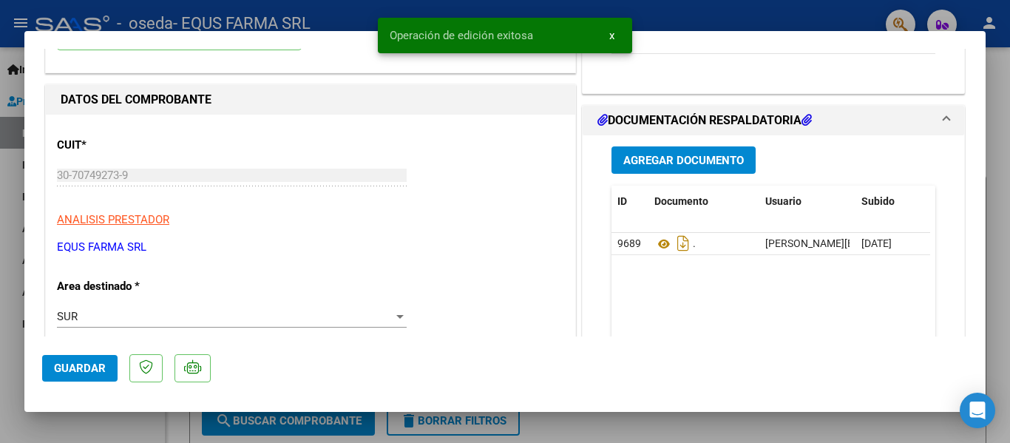
scroll to position [222, 0]
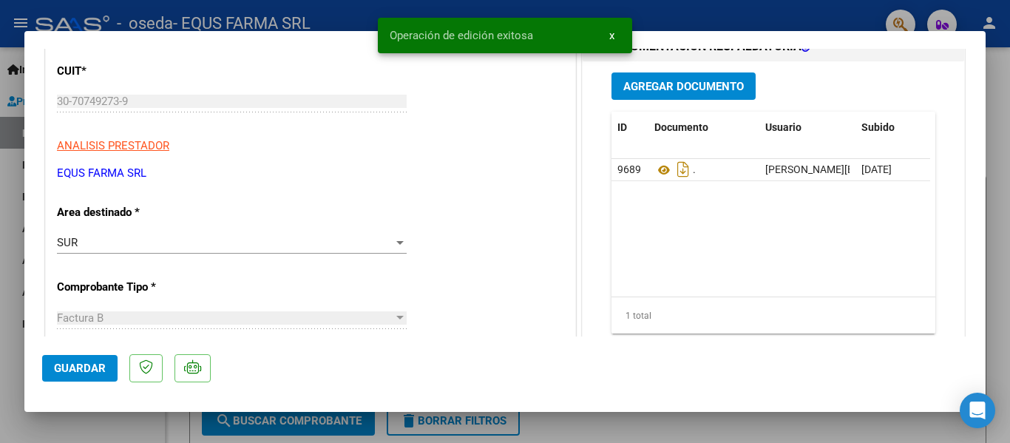
click at [70, 373] on span "Guardar" at bounding box center [80, 368] width 52 height 13
drag, startPoint x: 87, startPoint y: 371, endPoint x: 0, endPoint y: 354, distance: 88.2
click at [86, 371] on span "Guardar" at bounding box center [80, 368] width 52 height 13
click at [0, 354] on div at bounding box center [505, 221] width 1010 height 443
type input "$ 0,00"
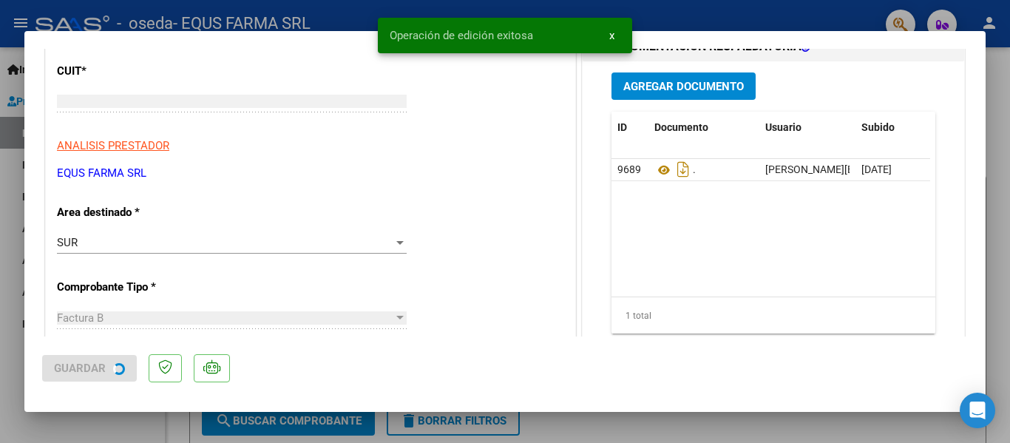
scroll to position [0, 0]
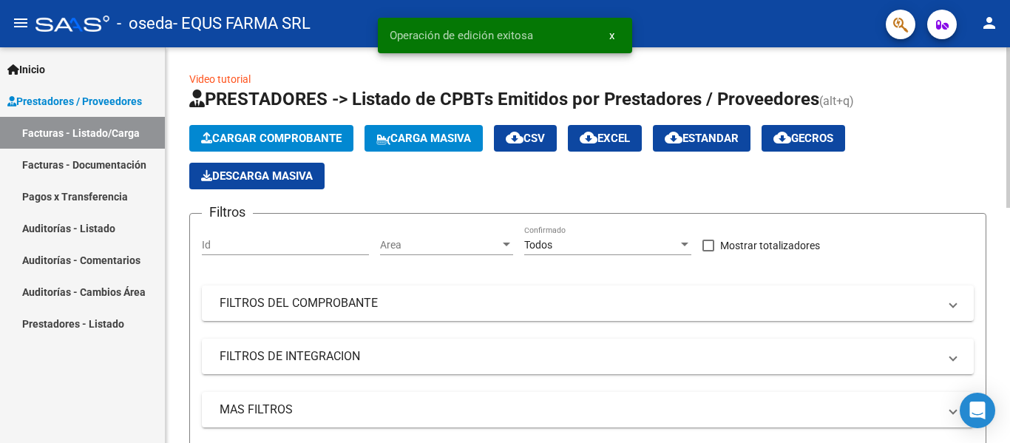
click at [259, 137] on span "Cargar Comprobante" at bounding box center [271, 138] width 141 height 13
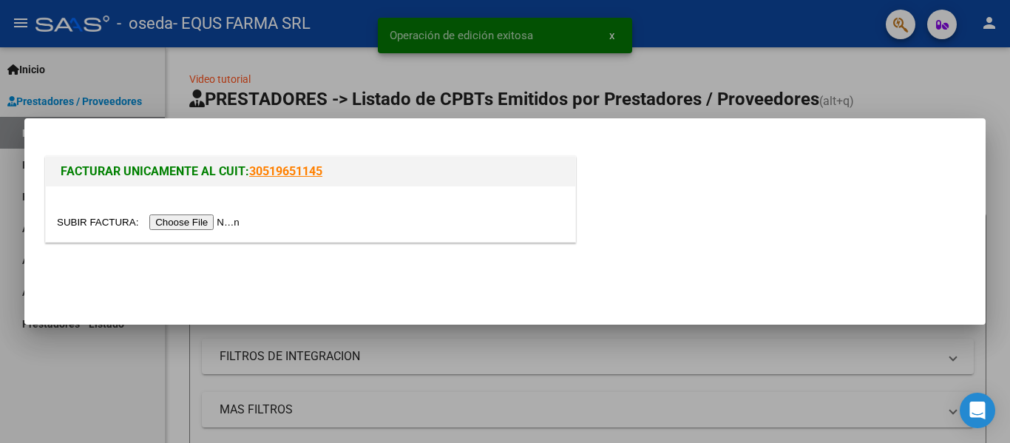
click at [225, 227] on input "file" at bounding box center [150, 222] width 187 height 16
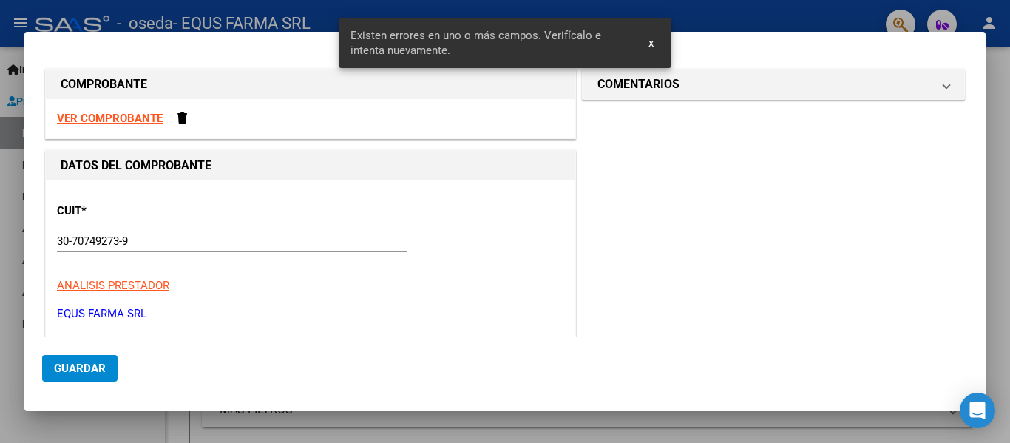
click at [649, 41] on span "x" at bounding box center [651, 42] width 5 height 13
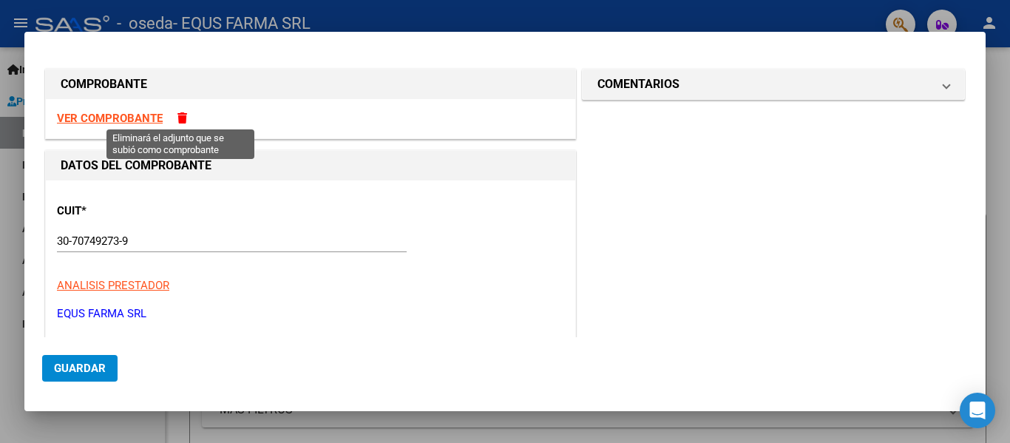
click at [178, 112] on span at bounding box center [183, 117] width 10 height 11
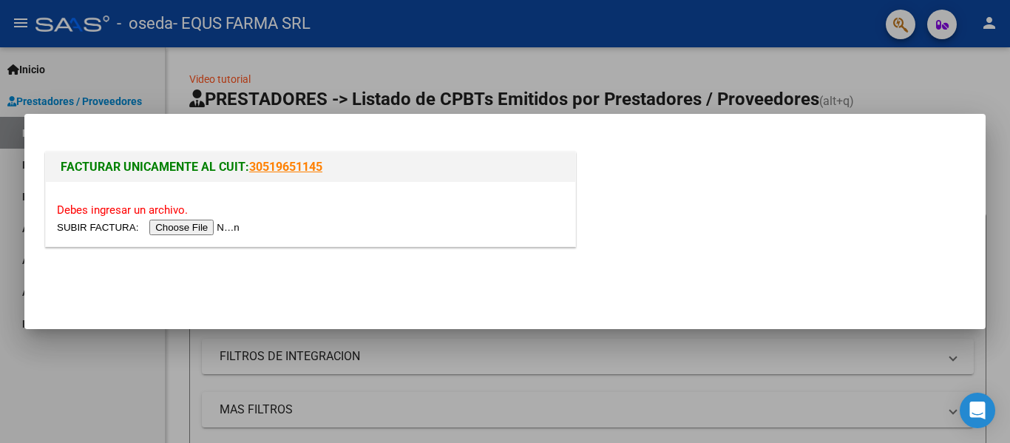
click at [13, 402] on div at bounding box center [505, 221] width 1010 height 443
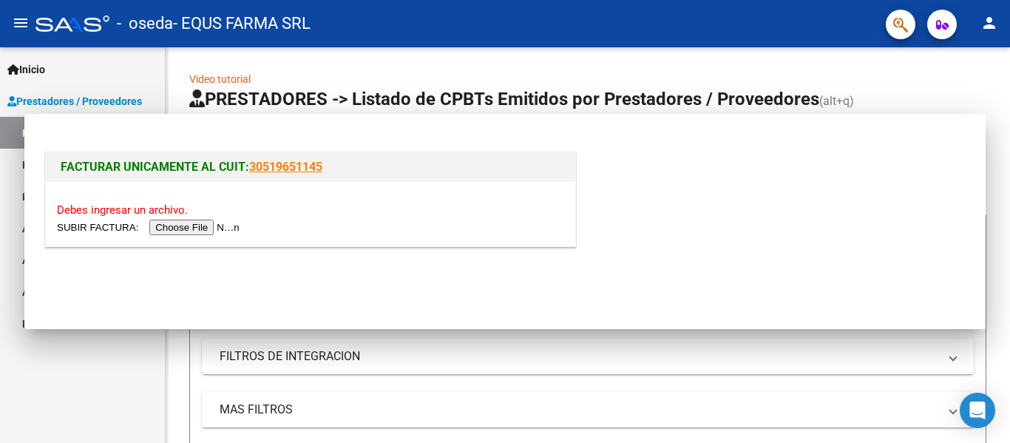
click at [13, 402] on div "Inicio Instructivos Contacto OS Prestadores / Proveedores Facturas - Listado/Ca…" at bounding box center [82, 245] width 165 height 396
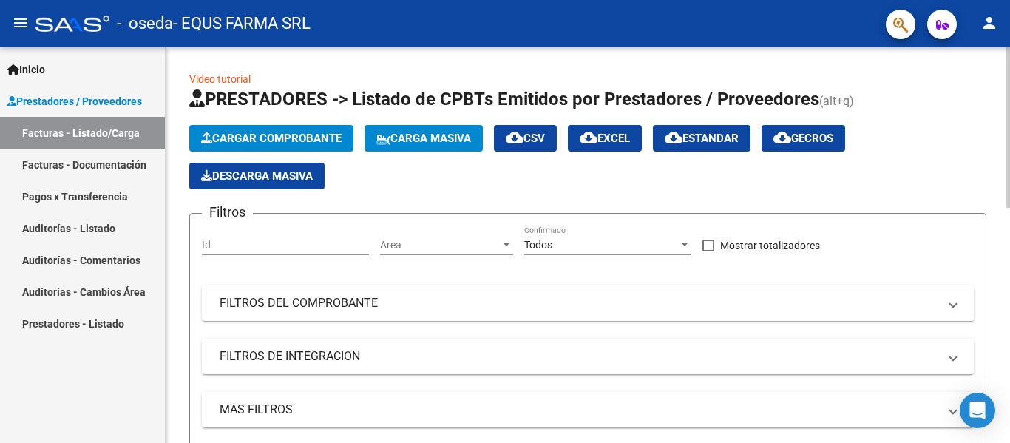
click at [237, 136] on span "Cargar Comprobante" at bounding box center [271, 138] width 141 height 13
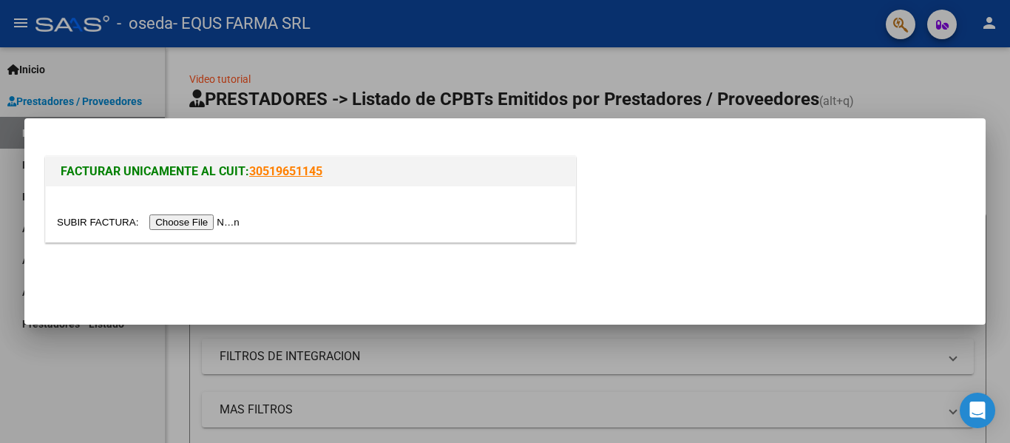
click at [223, 217] on input "file" at bounding box center [150, 222] width 187 height 16
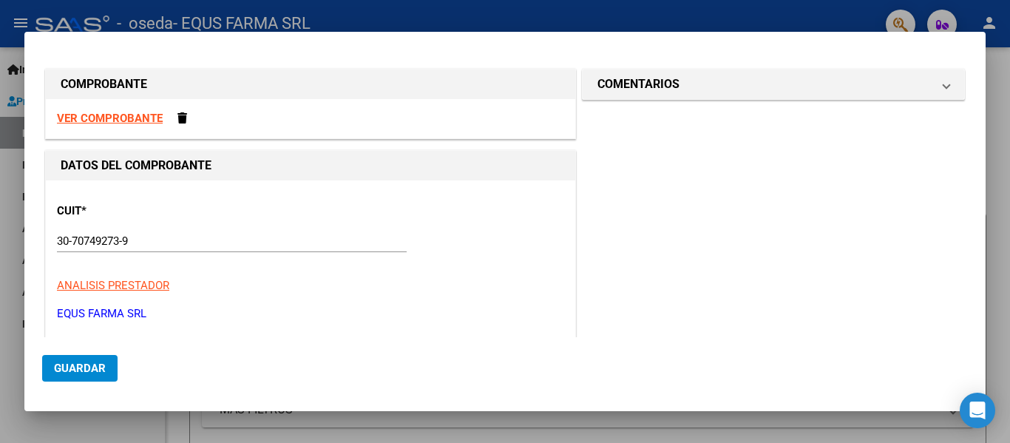
click at [92, 371] on span "Guardar" at bounding box center [80, 368] width 52 height 13
click at [178, 118] on span at bounding box center [183, 117] width 10 height 11
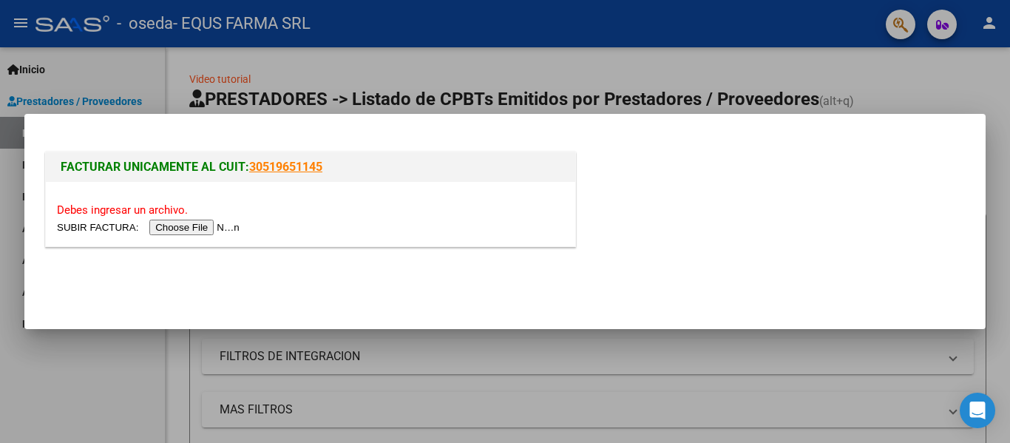
click at [118, 379] on div at bounding box center [505, 221] width 1010 height 443
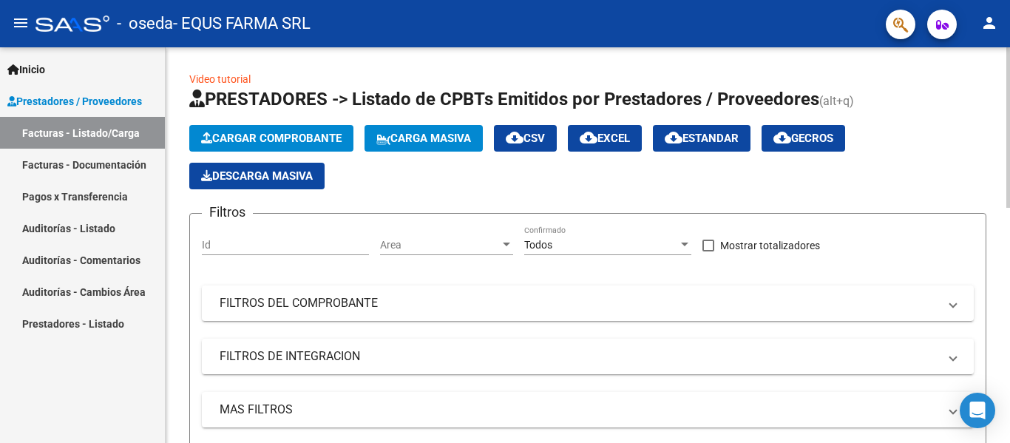
click at [249, 135] on span "Cargar Comprobante" at bounding box center [271, 138] width 141 height 13
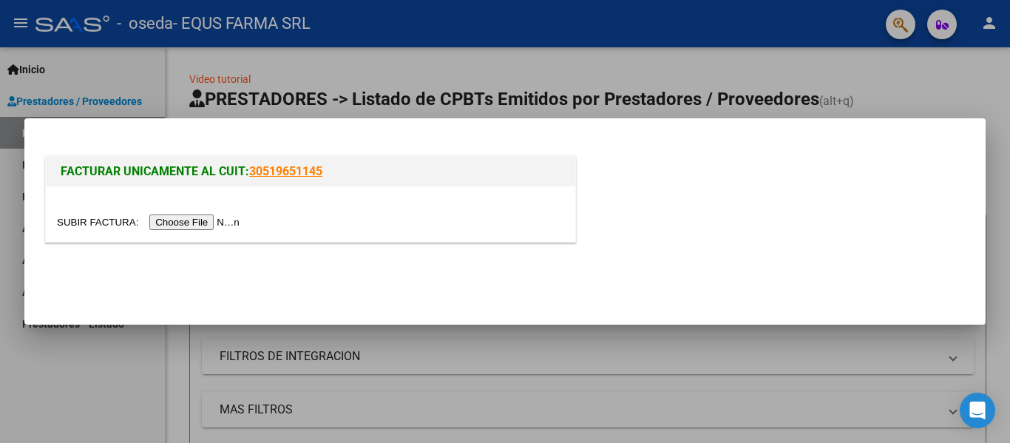
click at [183, 220] on input "file" at bounding box center [150, 222] width 187 height 16
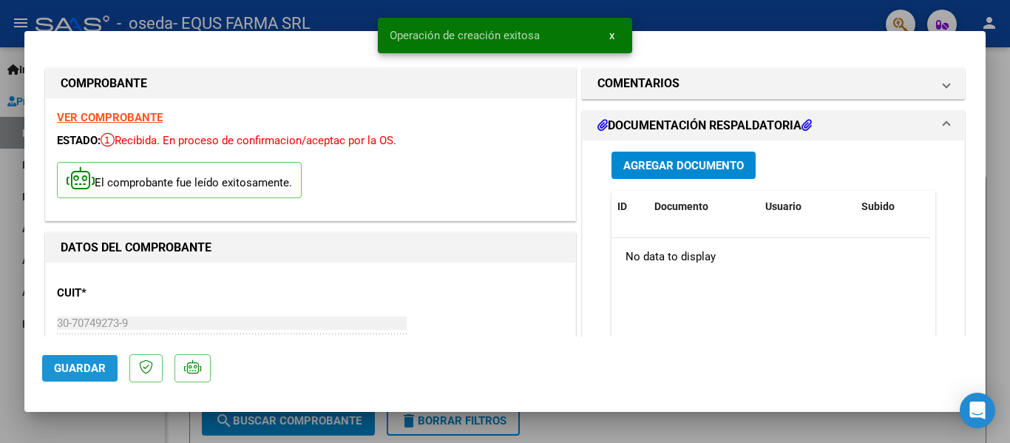
click at [99, 376] on button "Guardar" at bounding box center [79, 368] width 75 height 27
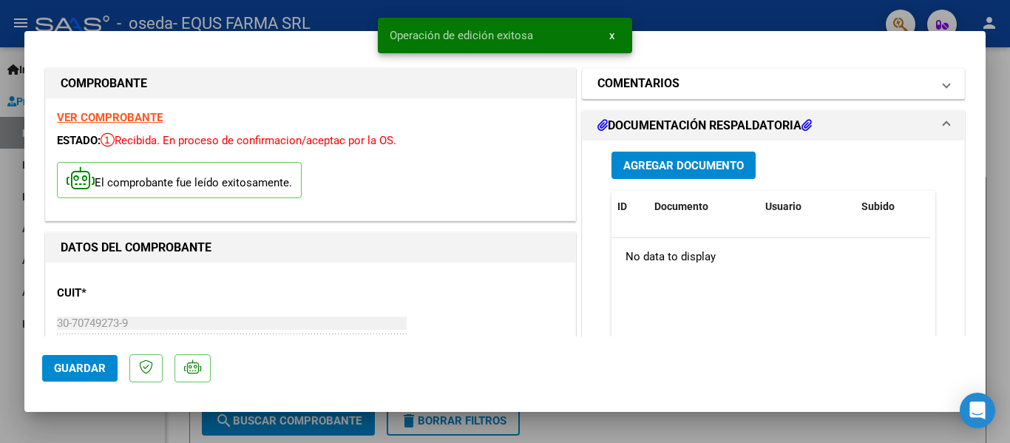
click at [624, 72] on mat-expansion-panel-header "COMENTARIOS" at bounding box center [774, 84] width 382 height 30
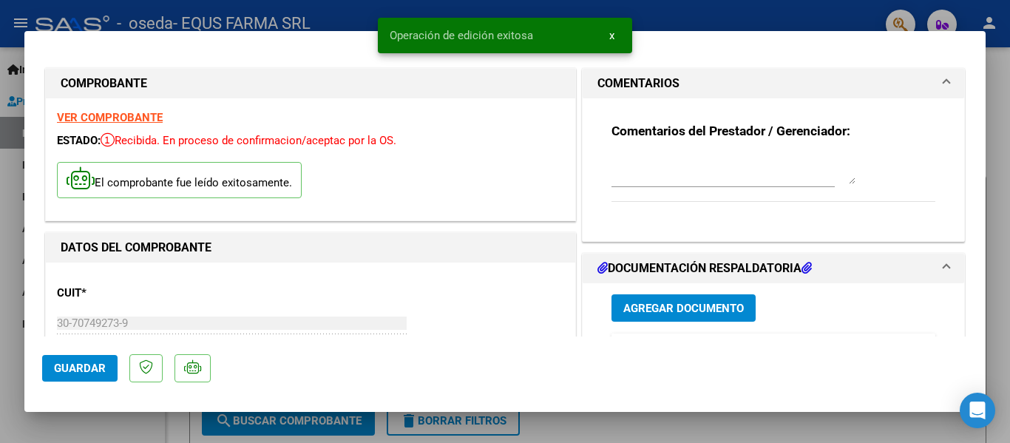
click at [637, 163] on textarea at bounding box center [734, 170] width 244 height 30
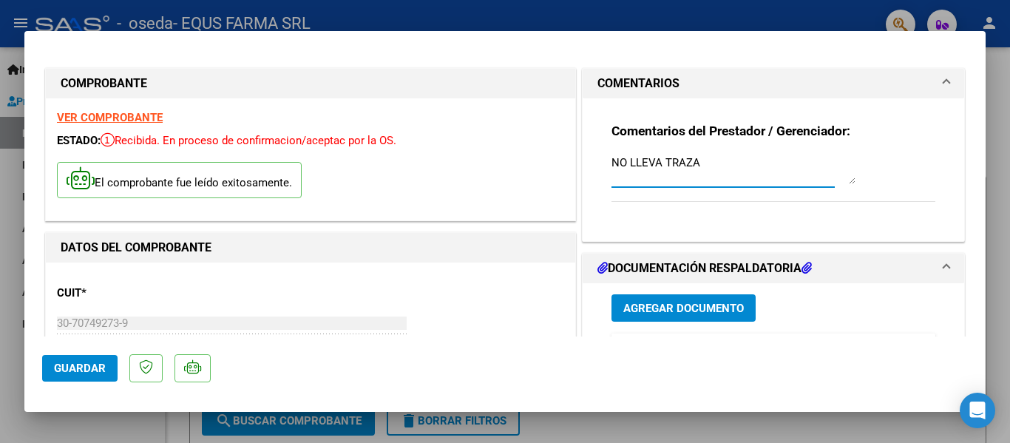
type textarea "NO LLEVA TRAZA"
click at [717, 302] on span "Agregar Documento" at bounding box center [684, 308] width 121 height 13
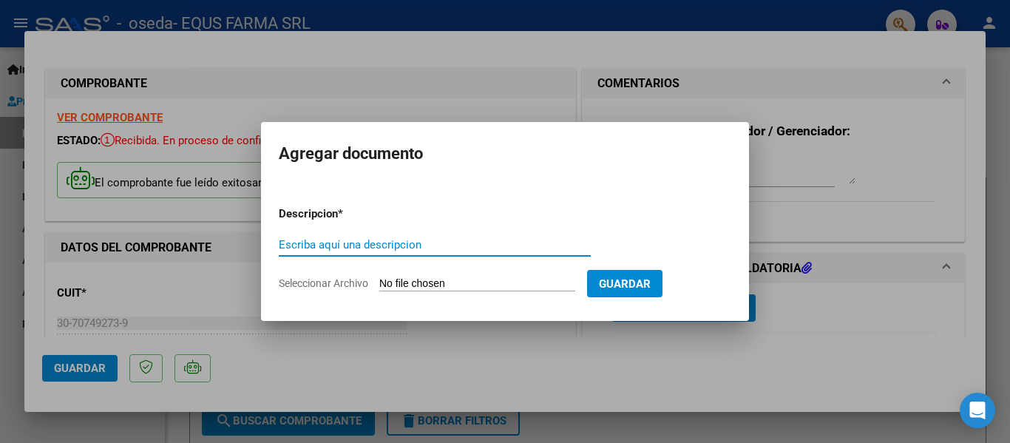
type input "."
click at [379, 277] on input "Seleccionar Archivo" at bounding box center [477, 284] width 196 height 14
type input "C:\fakepath\FACTURA 46983.pdf"
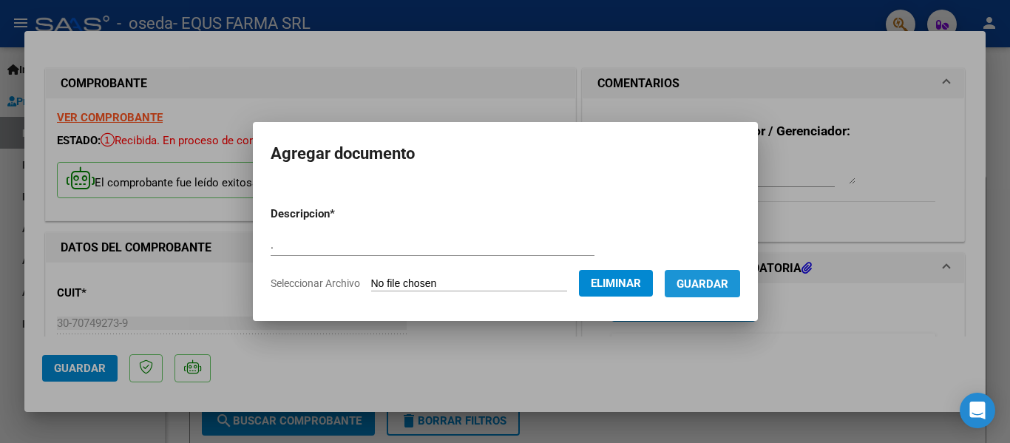
click at [726, 284] on span "Guardar" at bounding box center [703, 283] width 52 height 13
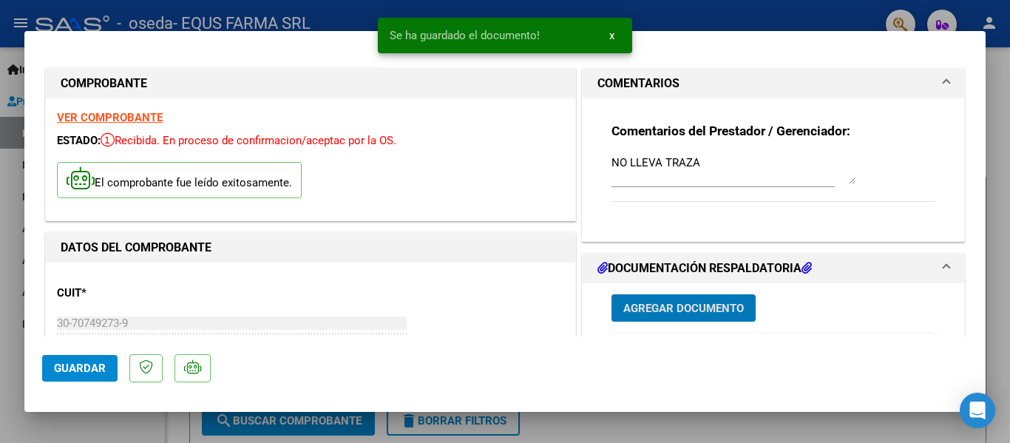
click at [74, 366] on span "Guardar" at bounding box center [80, 368] width 52 height 13
click at [0, 389] on div at bounding box center [505, 221] width 1010 height 443
type input "$ 0,00"
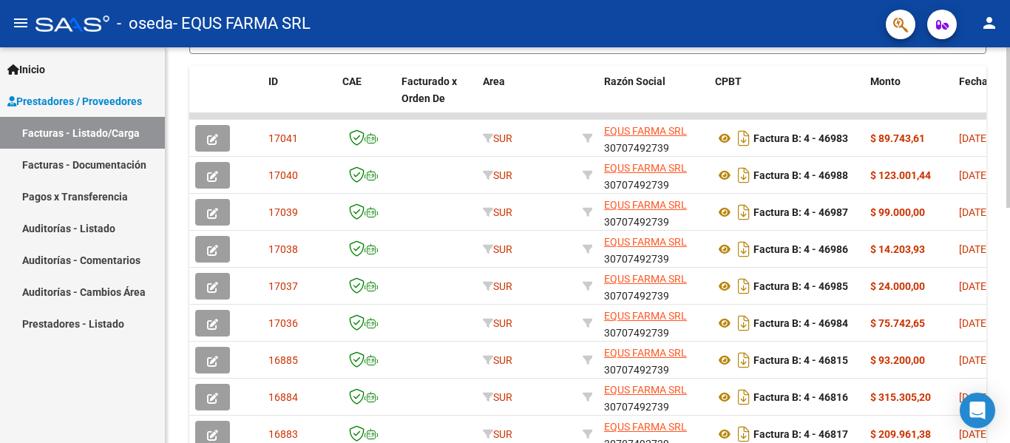
scroll to position [358, 0]
